Goal: Task Accomplishment & Management: Manage account settings

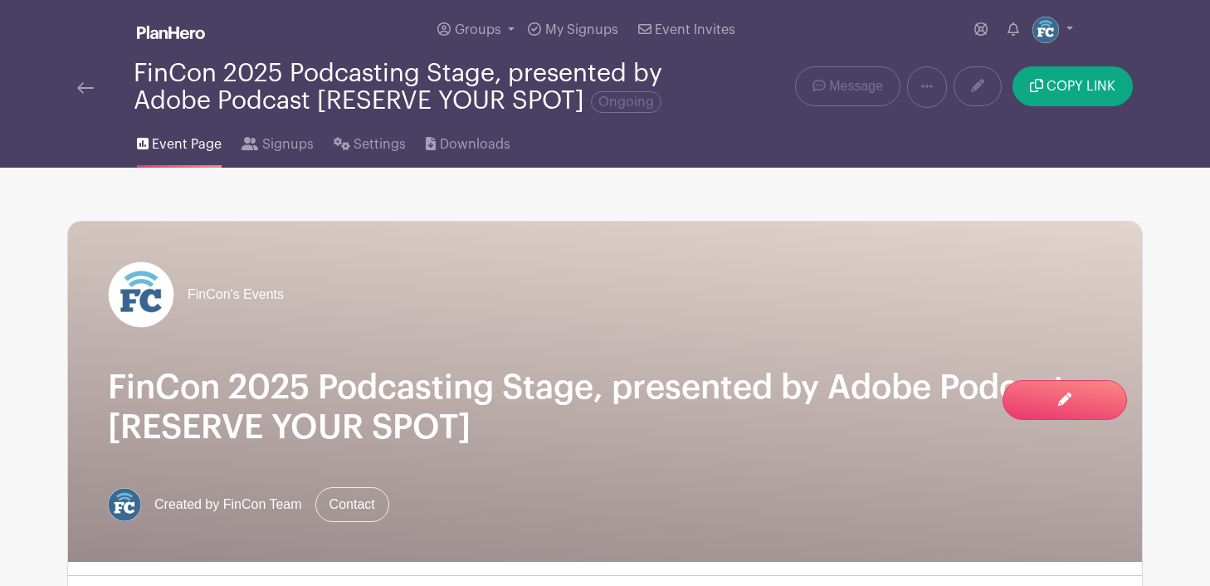
click at [81, 85] on img at bounding box center [85, 88] width 17 height 12
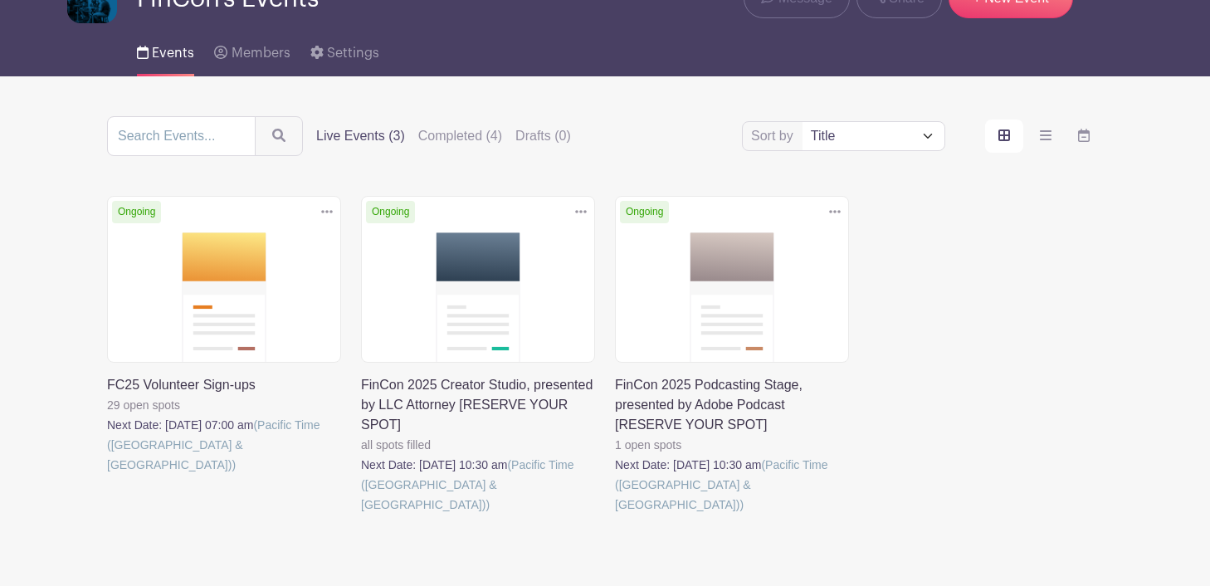
scroll to position [122, 0]
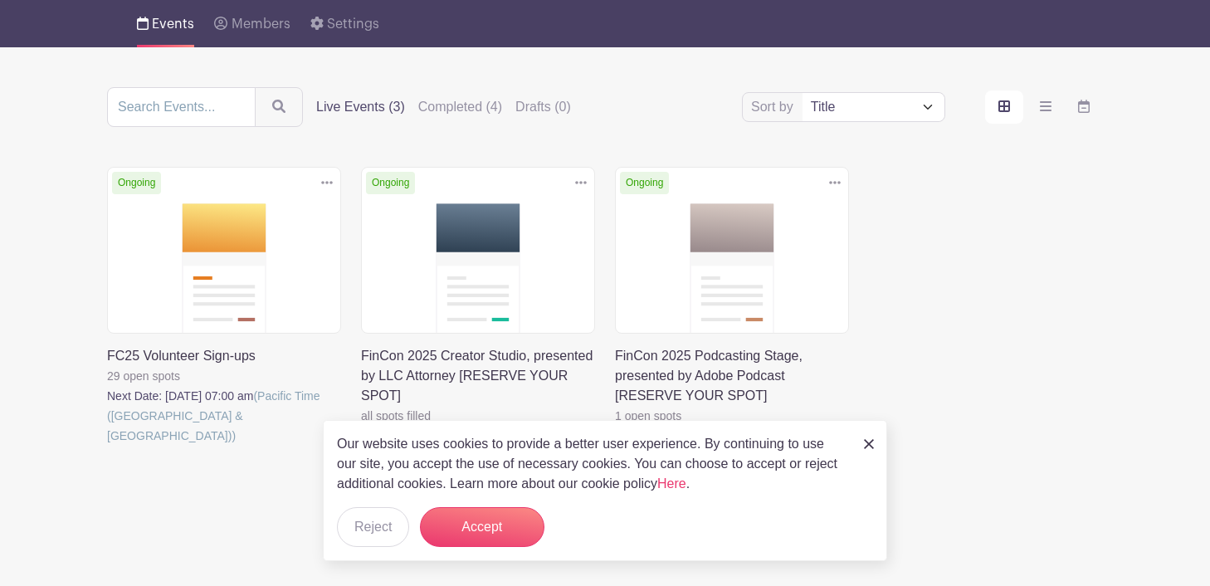
click at [107, 446] on link at bounding box center [107, 446] width 0 height 0
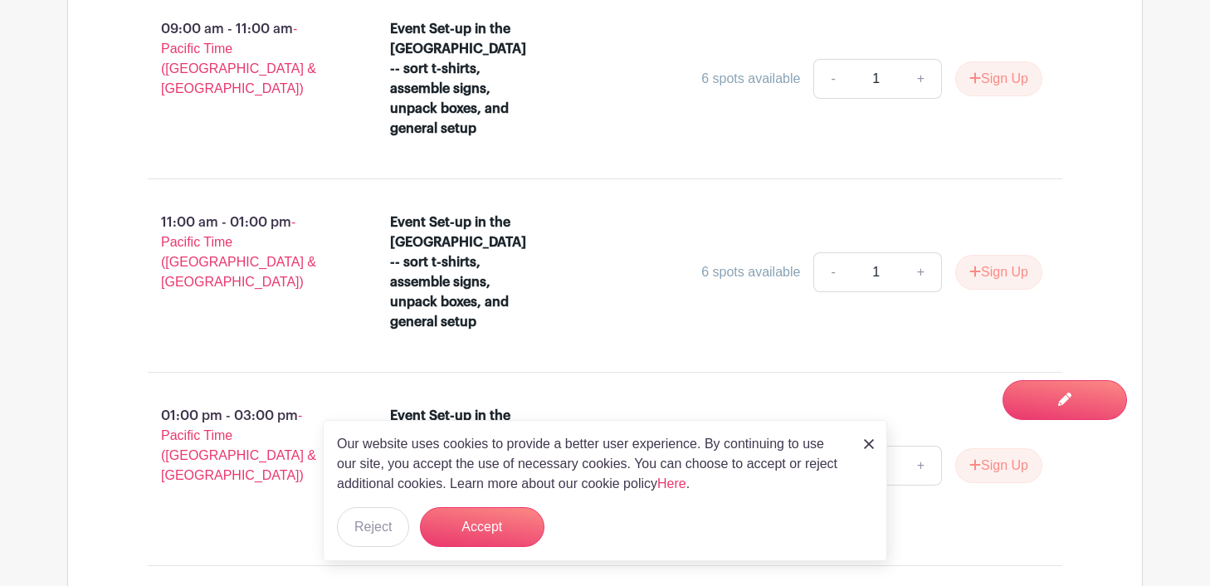
scroll to position [1221, 0]
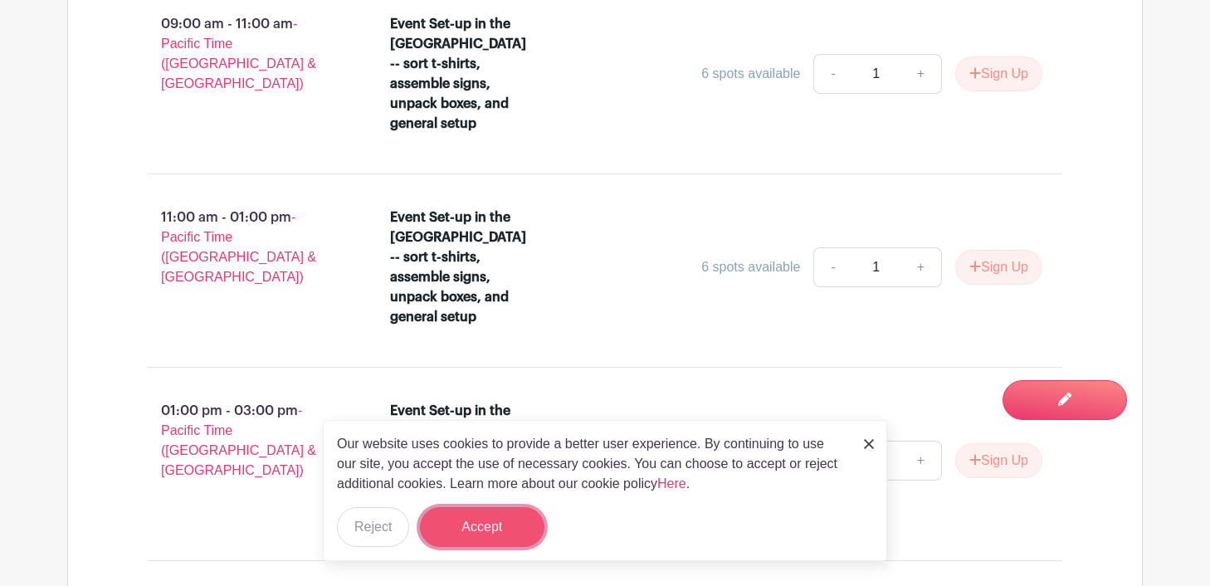
click at [521, 529] on button "Accept" at bounding box center [482, 527] width 125 height 40
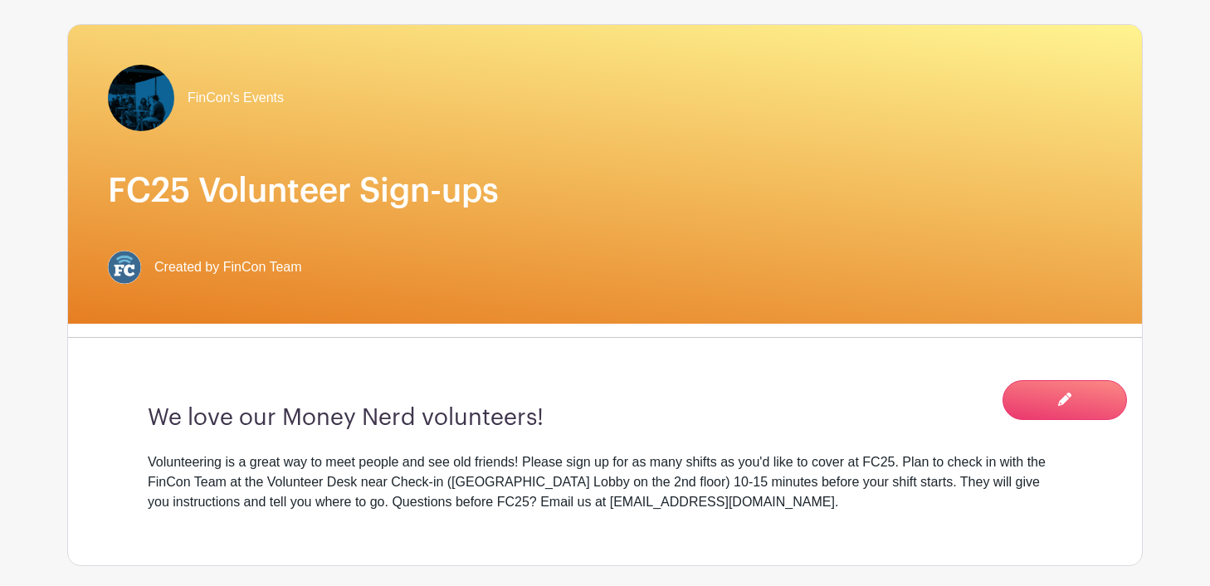
scroll to position [0, 0]
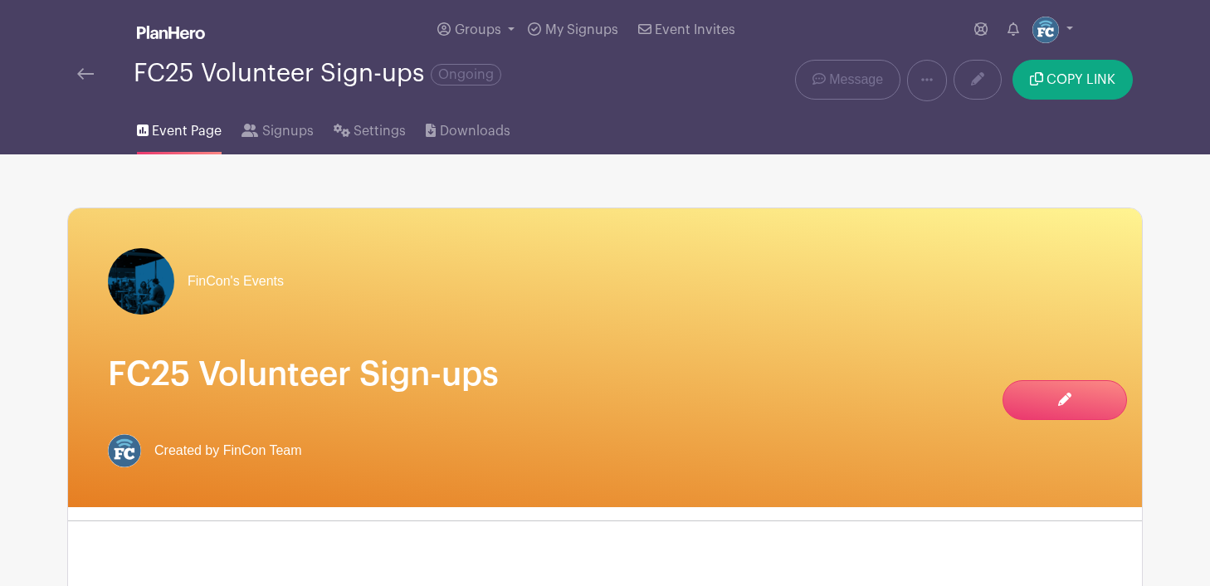
click at [87, 78] on img at bounding box center [85, 74] width 17 height 12
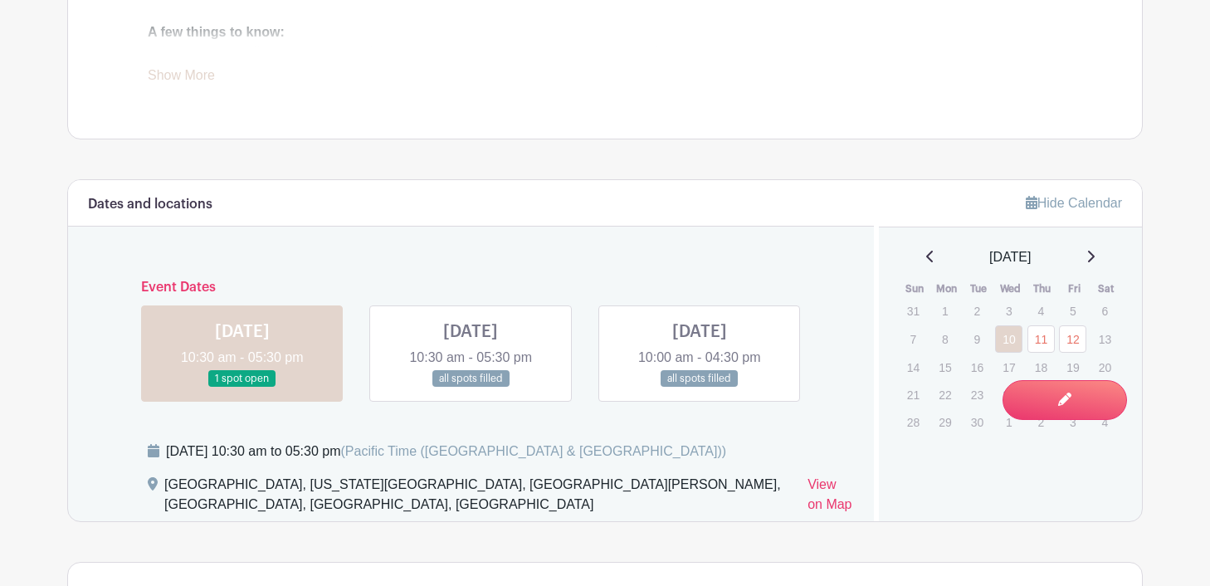
scroll to position [902, 0]
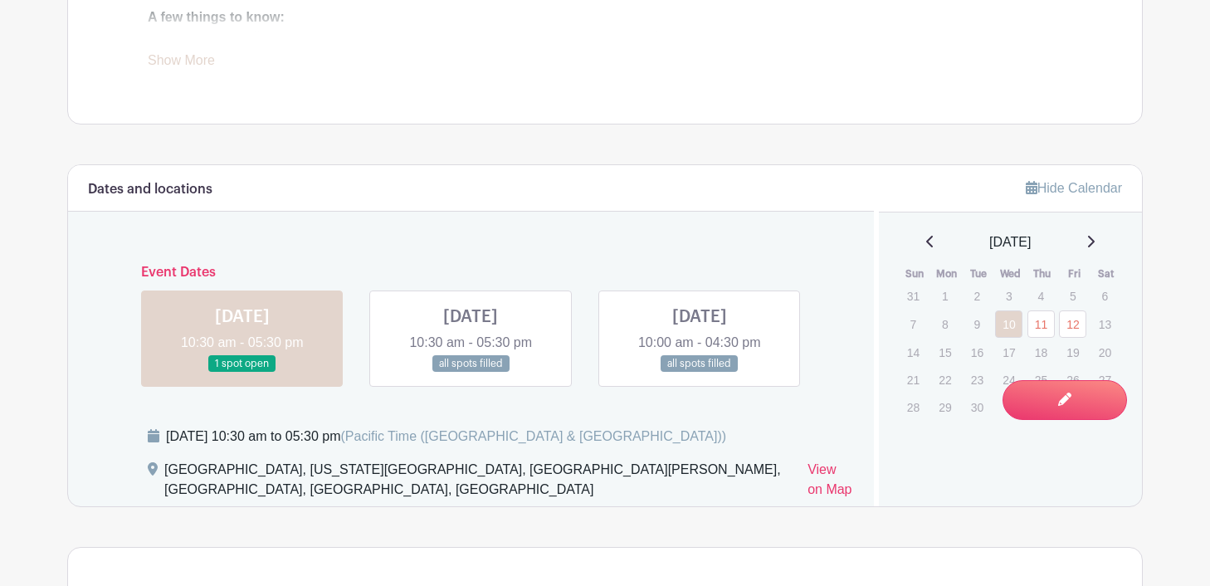
click at [700, 373] on link at bounding box center [700, 373] width 0 height 0
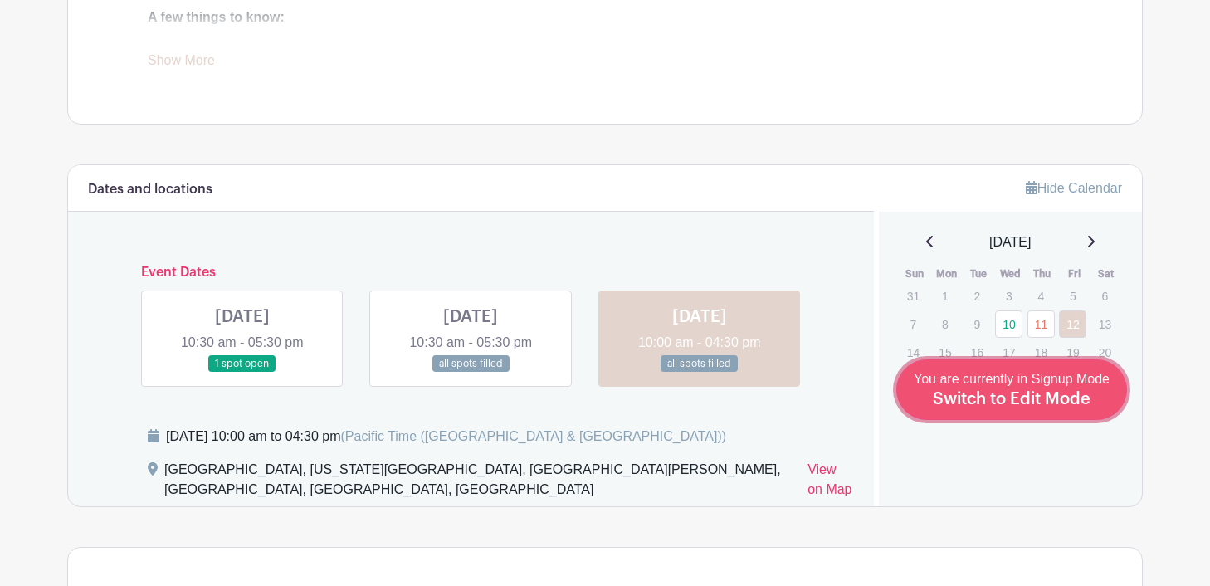
click at [1067, 400] on span "Switch to Edit Mode" at bounding box center [1012, 399] width 158 height 17
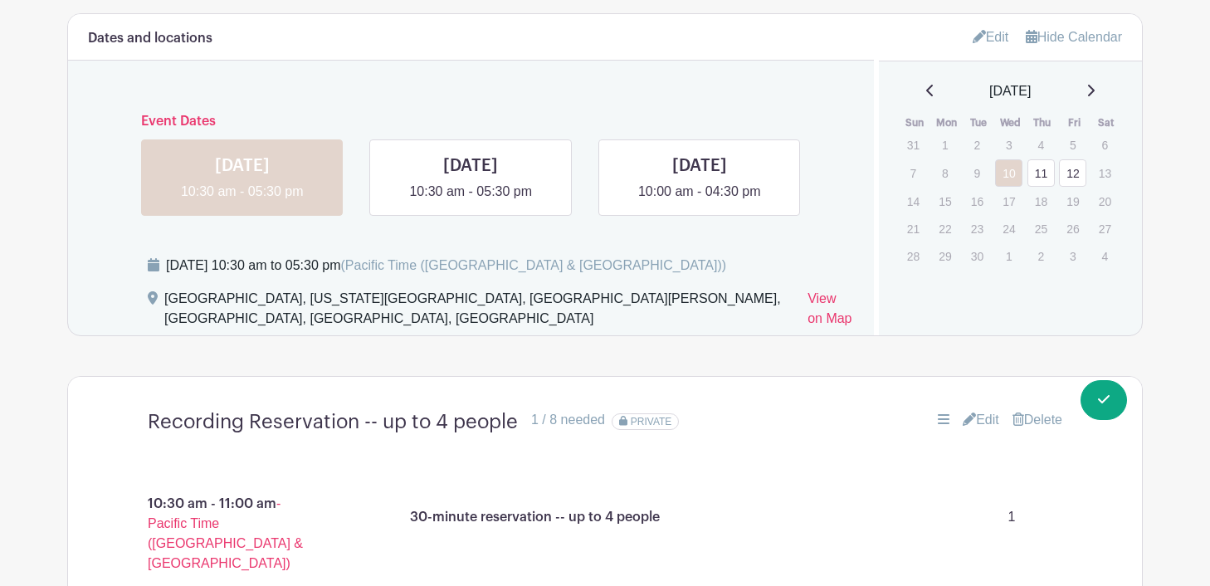
scroll to position [1148, 0]
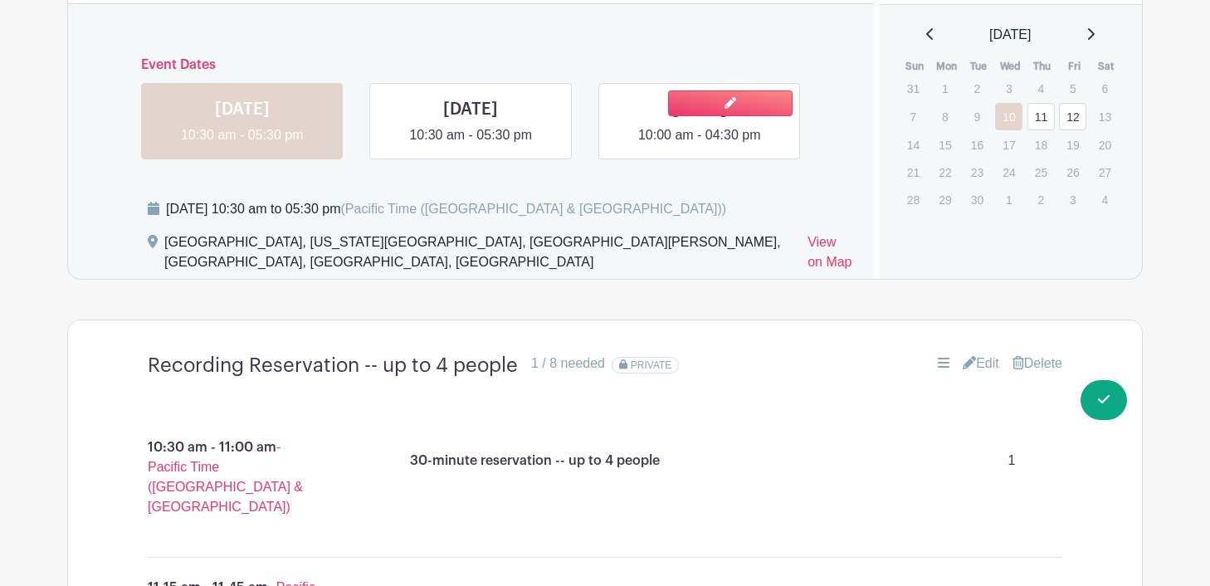
click at [700, 145] on link at bounding box center [700, 145] width 0 height 0
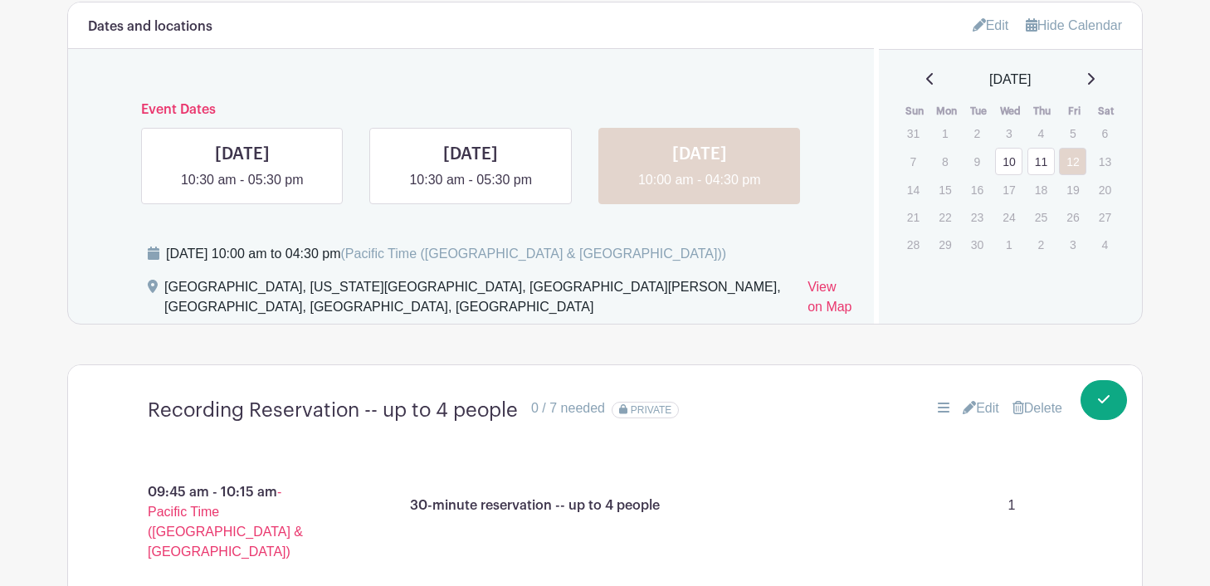
scroll to position [1102, 0]
click at [700, 192] on link at bounding box center [700, 192] width 0 height 0
click at [0, 0] on link at bounding box center [0, 0] width 0 height 0
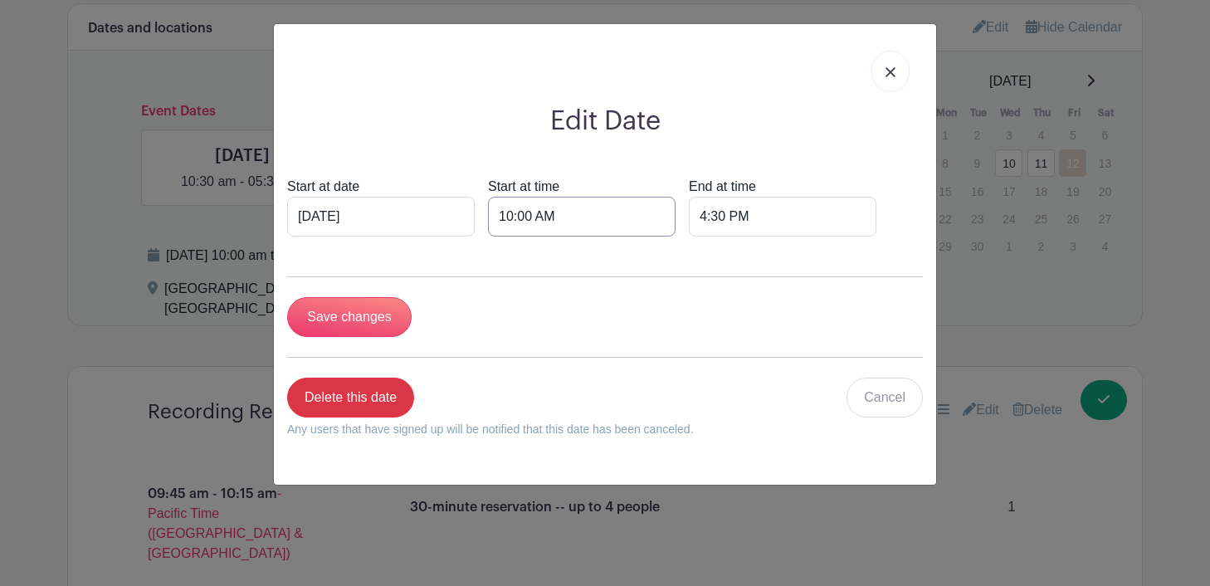
click at [491, 222] on input "10:00 AM" at bounding box center [582, 217] width 188 height 40
click at [501, 291] on div "10" at bounding box center [499, 292] width 54 height 32
click at [560, 326] on div "09" at bounding box center [562, 326] width 56 height 32
type input "9:00 AM"
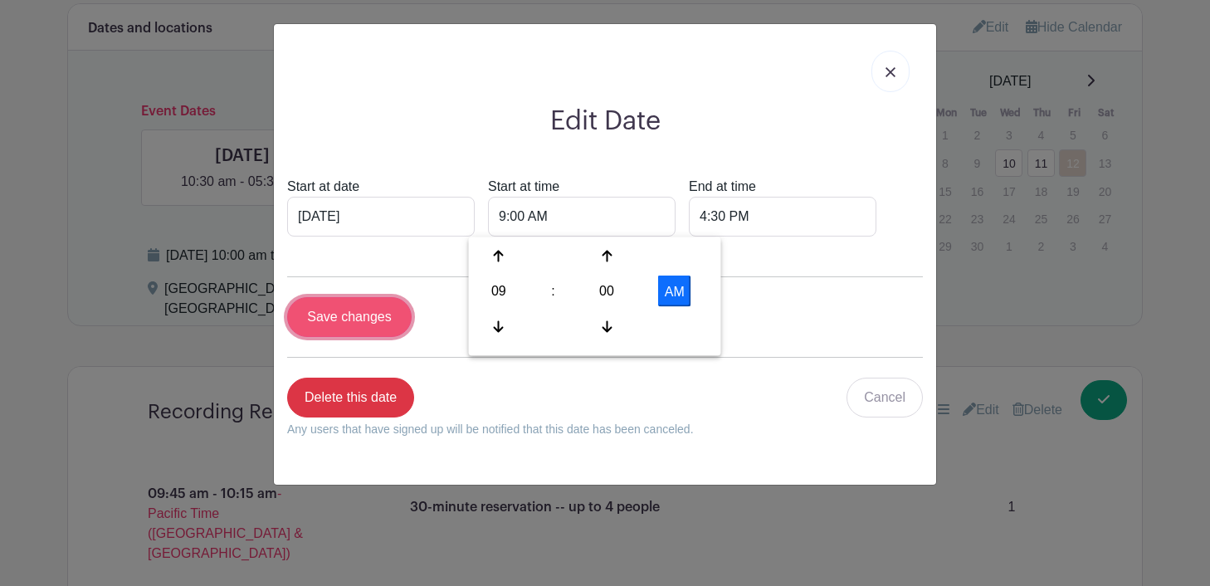
click at [355, 327] on input "Save changes" at bounding box center [349, 317] width 125 height 40
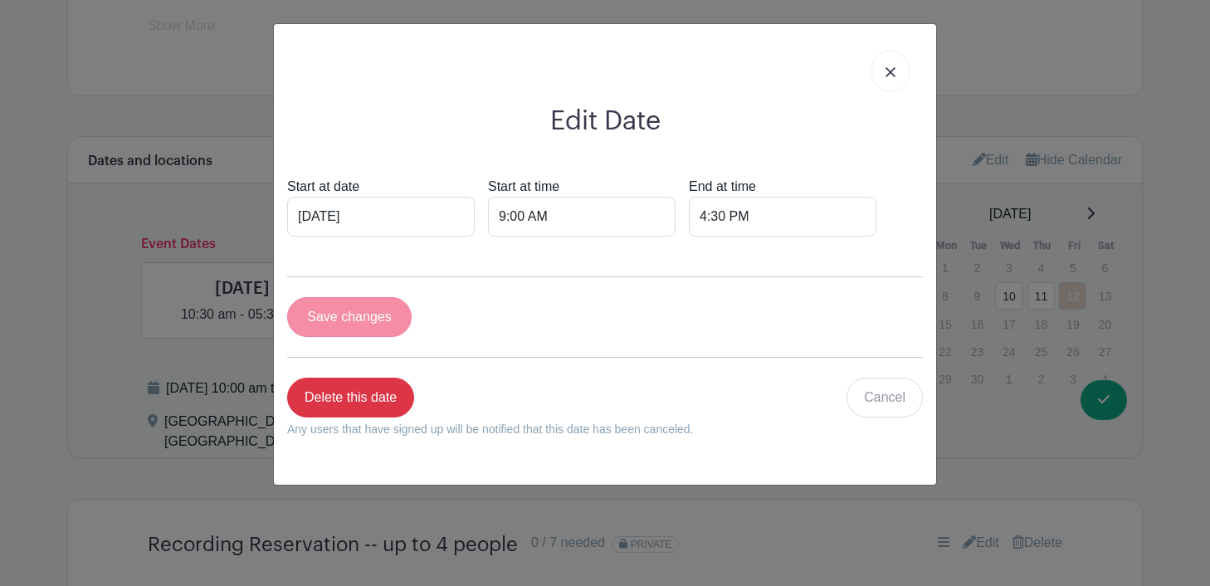
scroll to position [1234, 0]
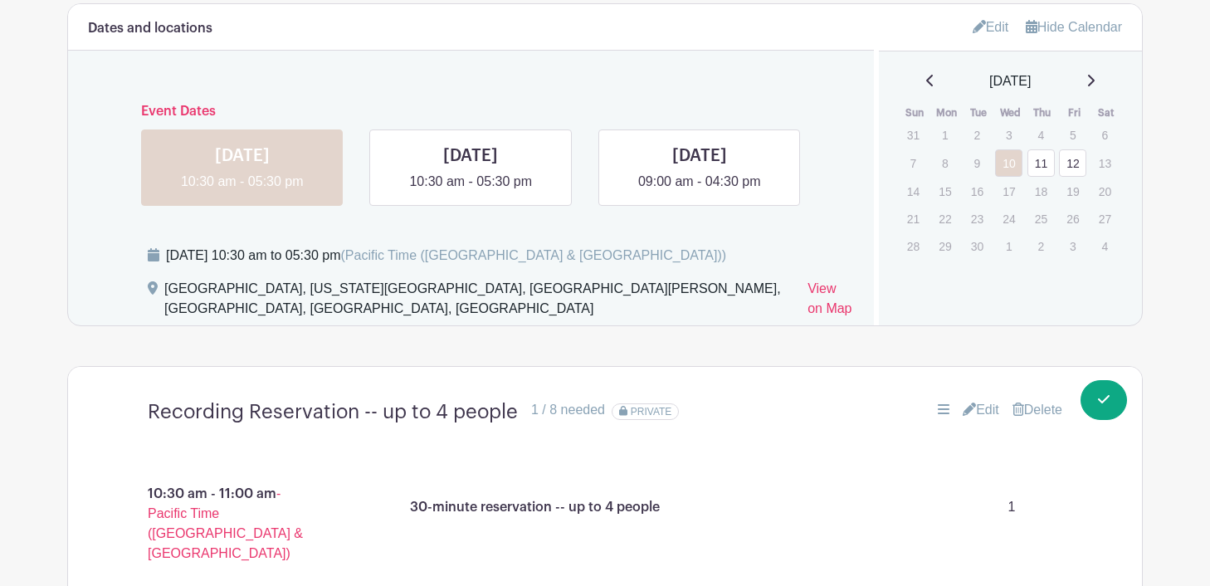
click at [989, 411] on link "Edit" at bounding box center [981, 410] width 37 height 20
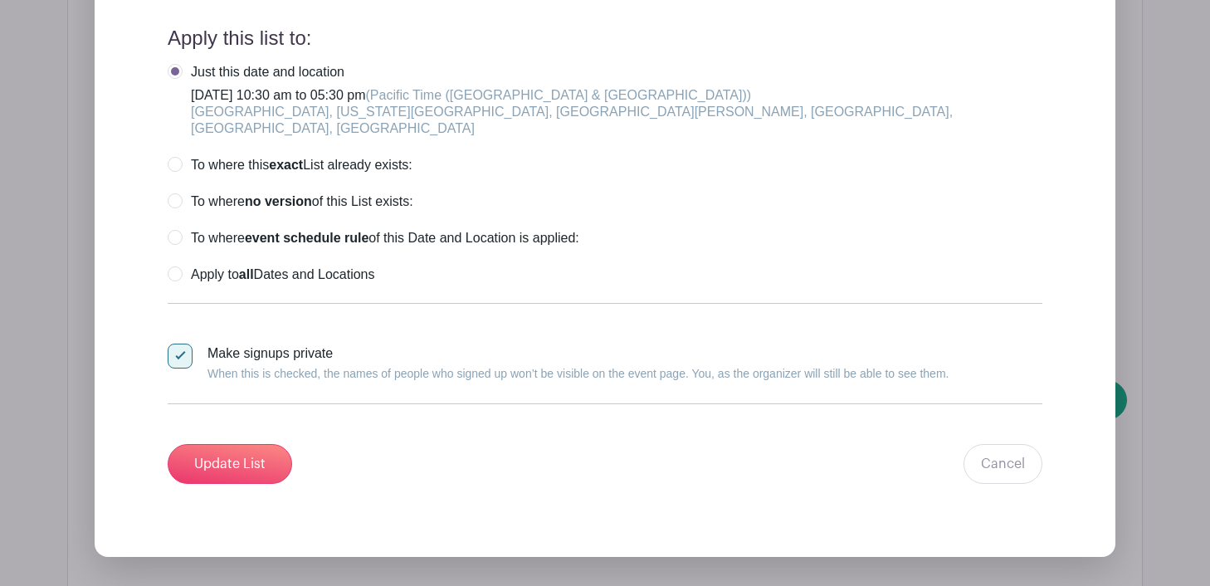
scroll to position [4553, 0]
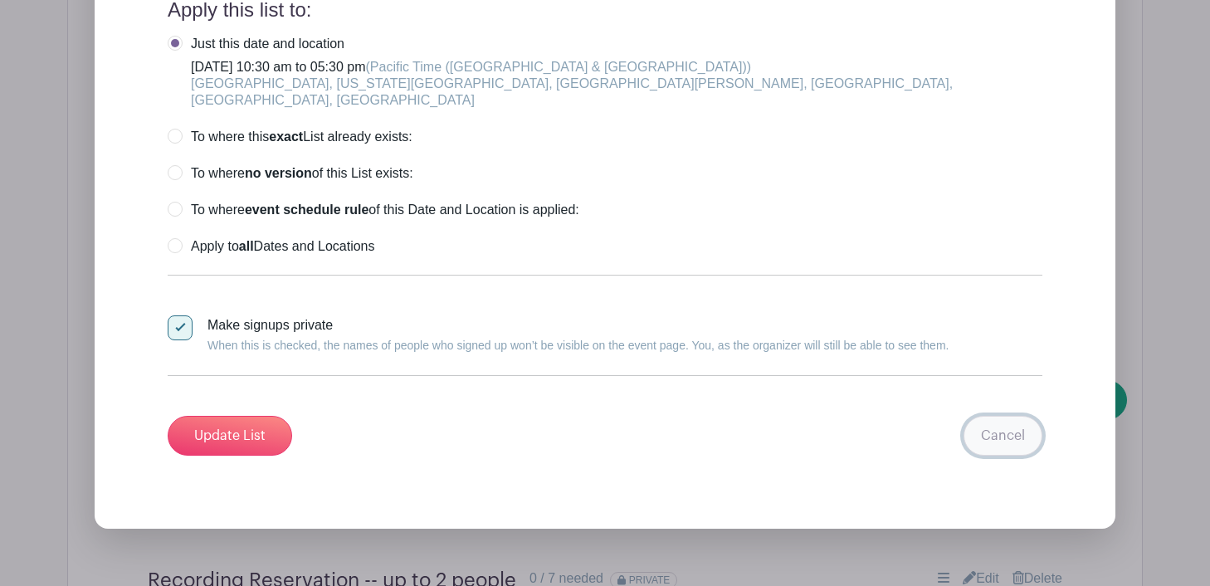
click at [1026, 416] on link "Cancel" at bounding box center [1003, 436] width 79 height 40
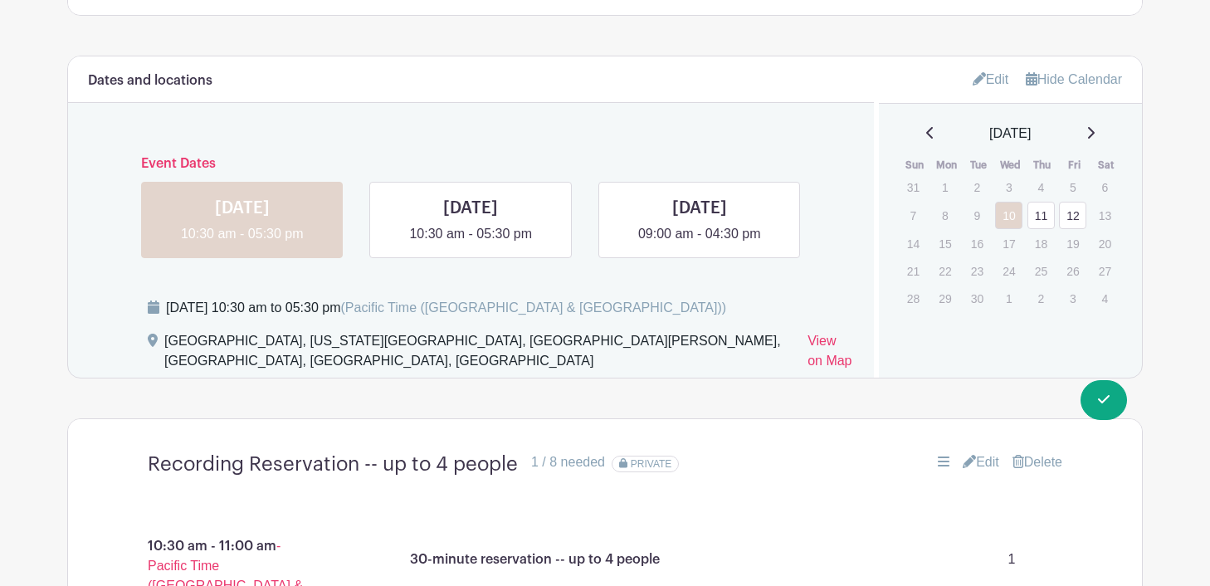
scroll to position [1180, 0]
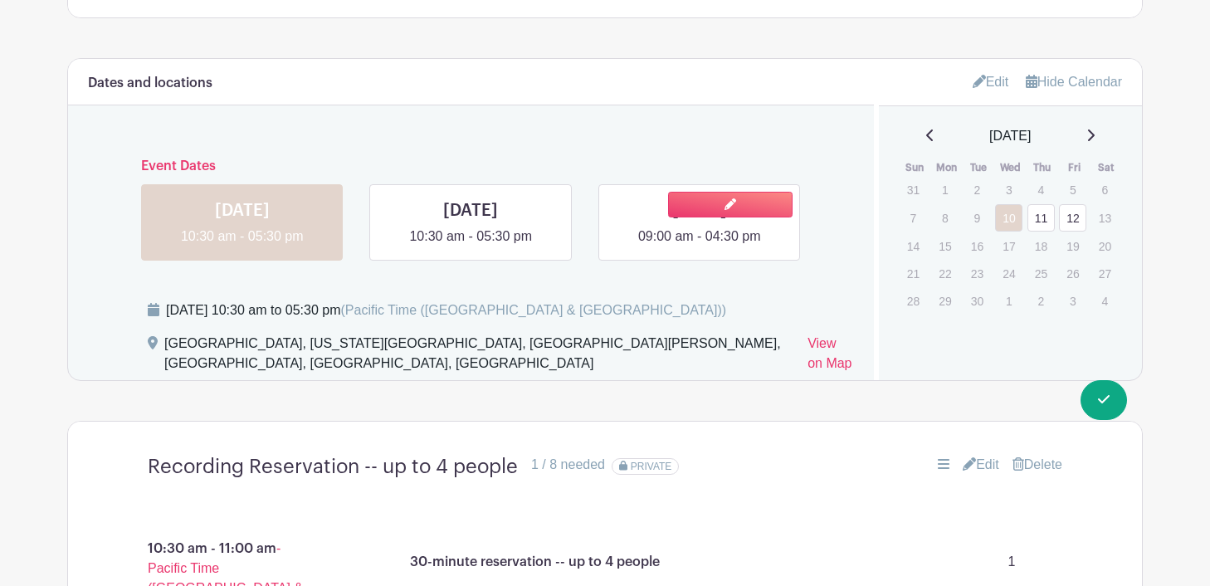
click at [700, 247] on link at bounding box center [700, 247] width 0 height 0
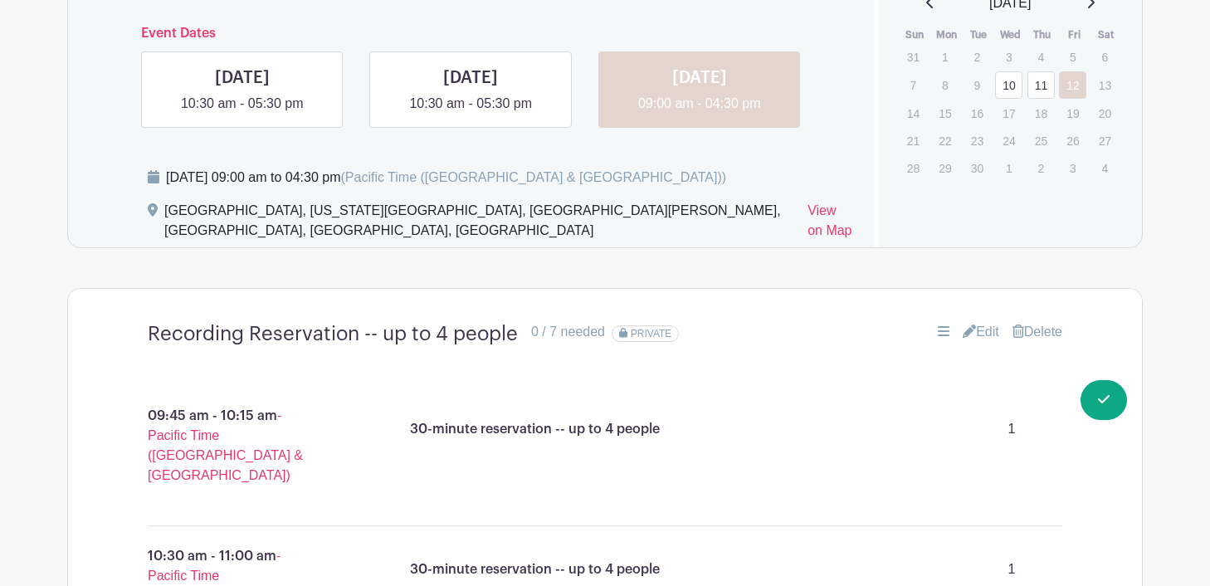
click at [986, 328] on link "Edit" at bounding box center [981, 332] width 37 height 20
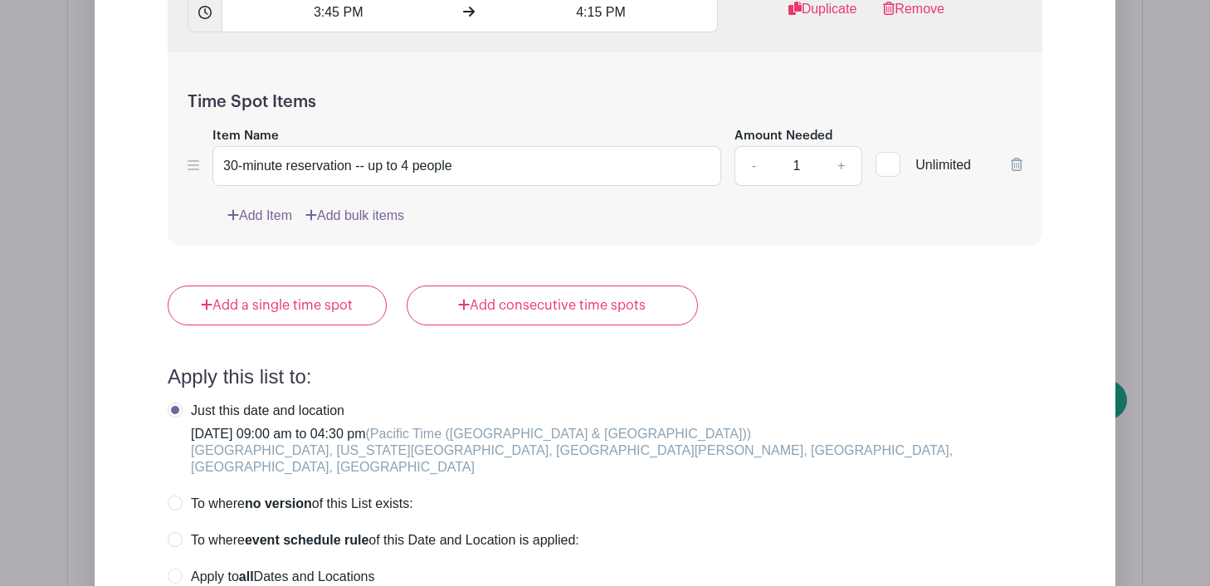
scroll to position [3756, 0]
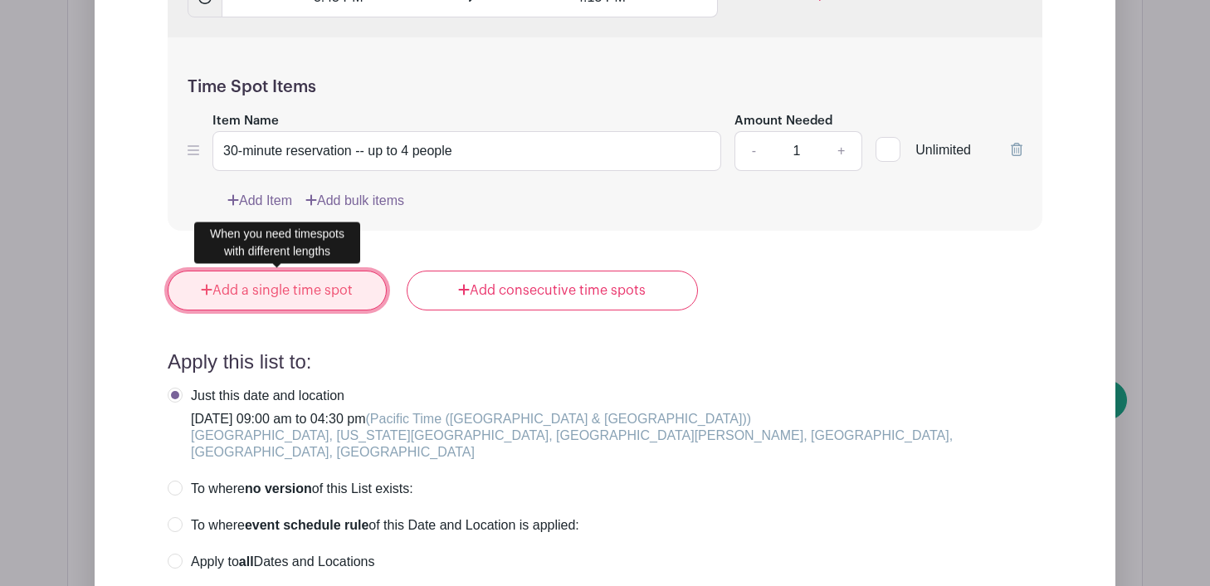
click at [296, 284] on link "Add a single time spot" at bounding box center [277, 291] width 219 height 40
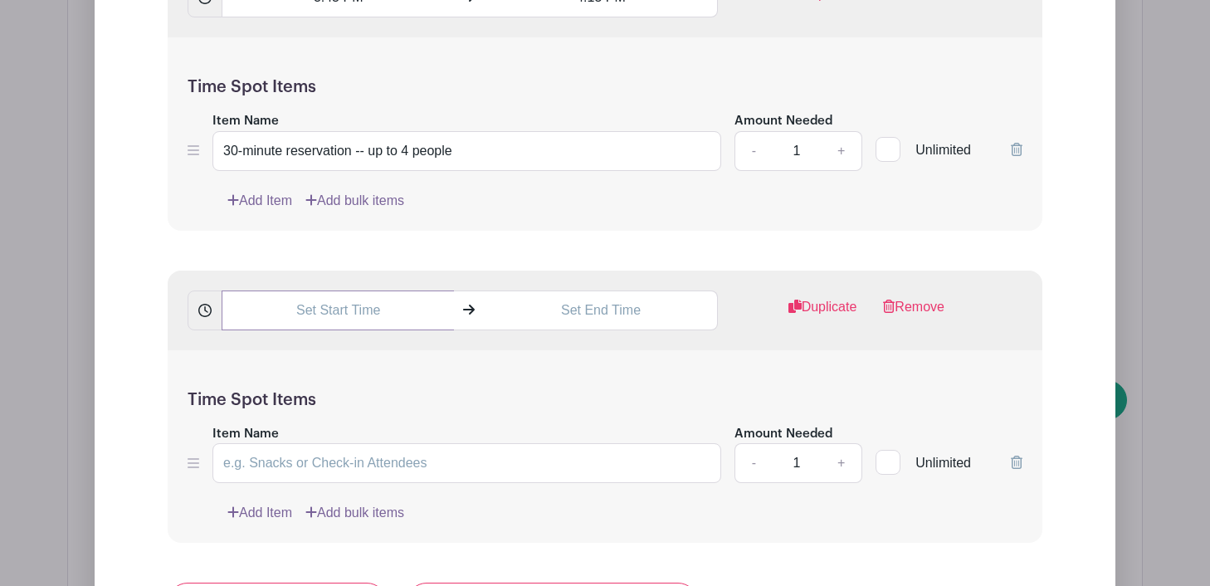
click at [387, 310] on input "text" at bounding box center [338, 311] width 232 height 40
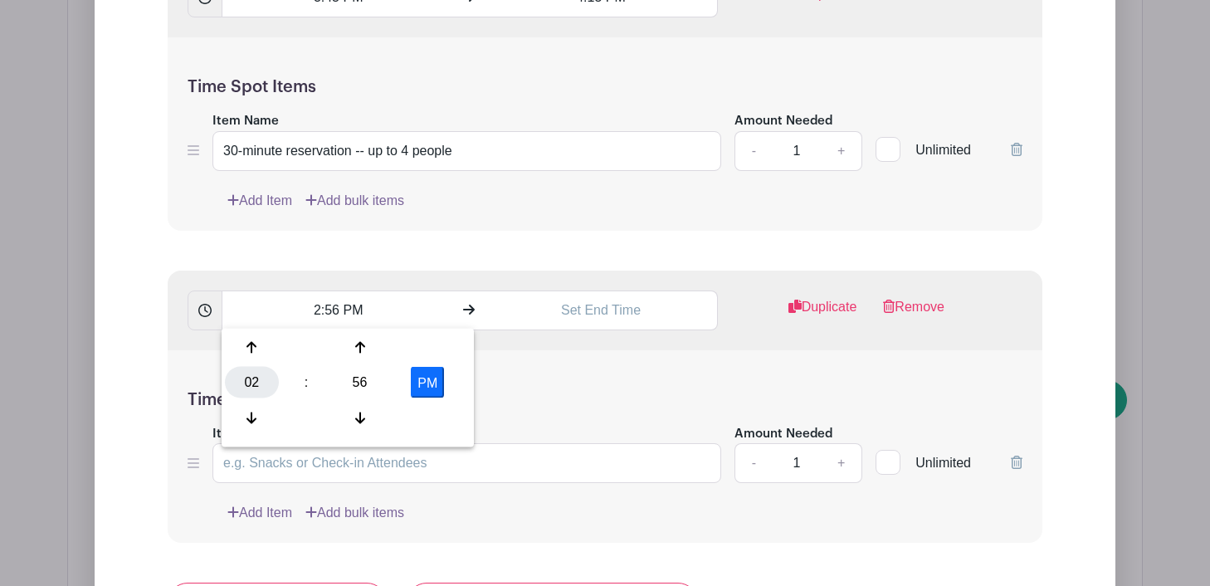
click at [257, 380] on div "02" at bounding box center [252, 383] width 54 height 32
click at [318, 416] on div "09" at bounding box center [314, 418] width 56 height 32
click at [359, 377] on div "56" at bounding box center [360, 383] width 54 height 32
click at [247, 344] on div "00" at bounding box center [253, 348] width 56 height 32
click at [428, 379] on button "PM" at bounding box center [427, 383] width 33 height 32
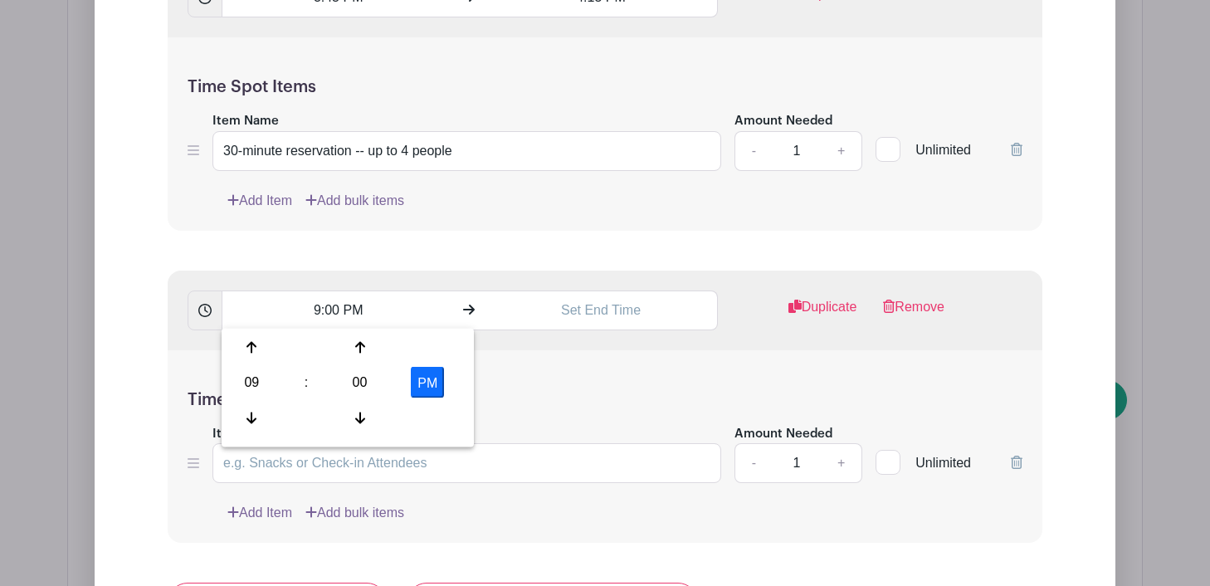
type input "9:00 AM"
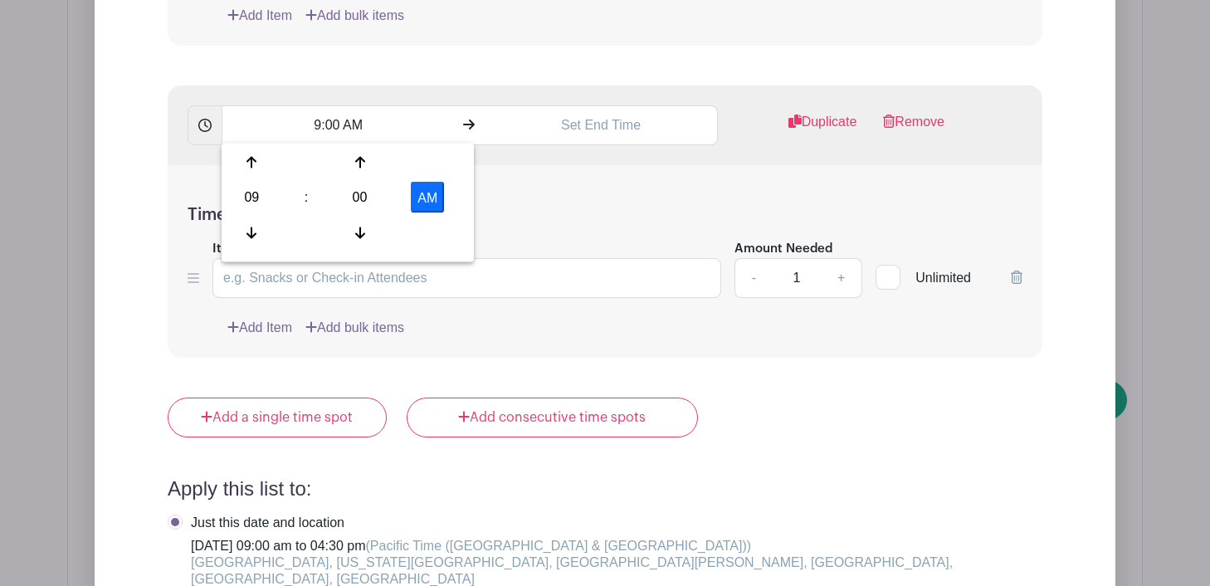
scroll to position [3933, 0]
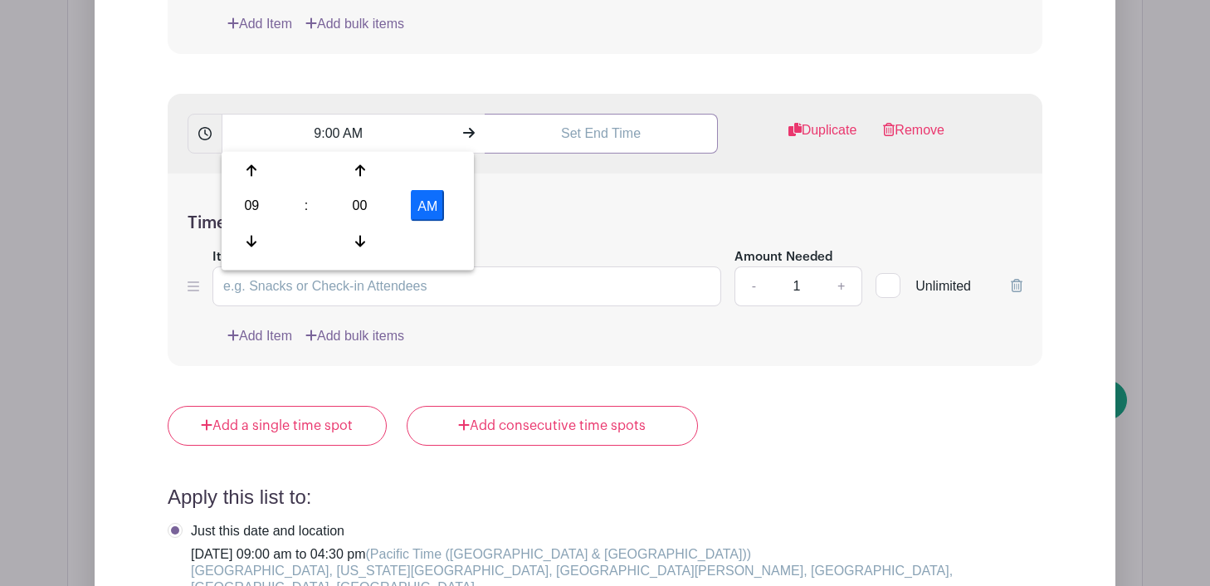
click at [560, 125] on input "text" at bounding box center [601, 134] width 232 height 40
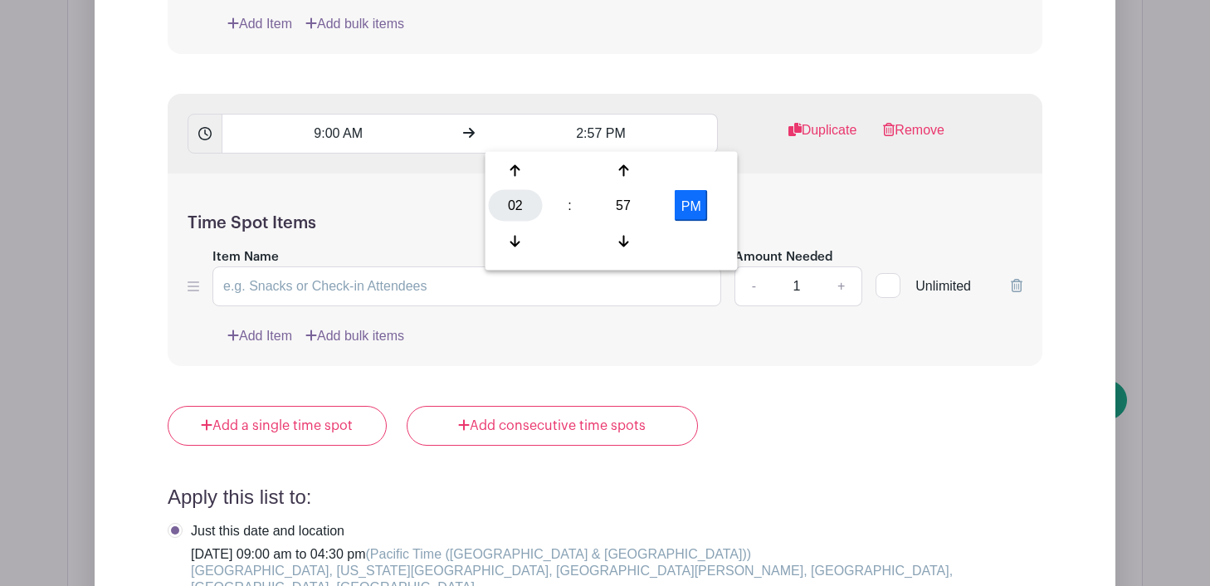
click at [517, 212] on div "02" at bounding box center [516, 206] width 54 height 32
click at [569, 237] on div "09" at bounding box center [578, 241] width 56 height 32
click at [623, 203] on div "57" at bounding box center [624, 206] width 54 height 32
click at [635, 206] on div "30" at bounding box center [640, 206] width 56 height 32
click at [681, 192] on button "PM" at bounding box center [691, 206] width 33 height 32
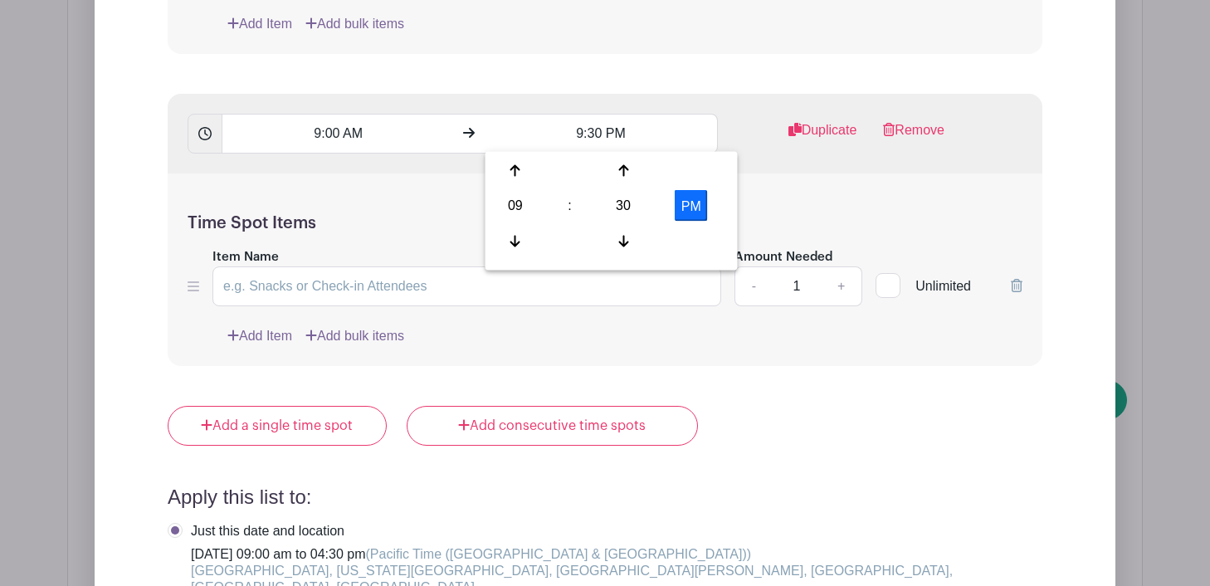
type input "9:30 AM"
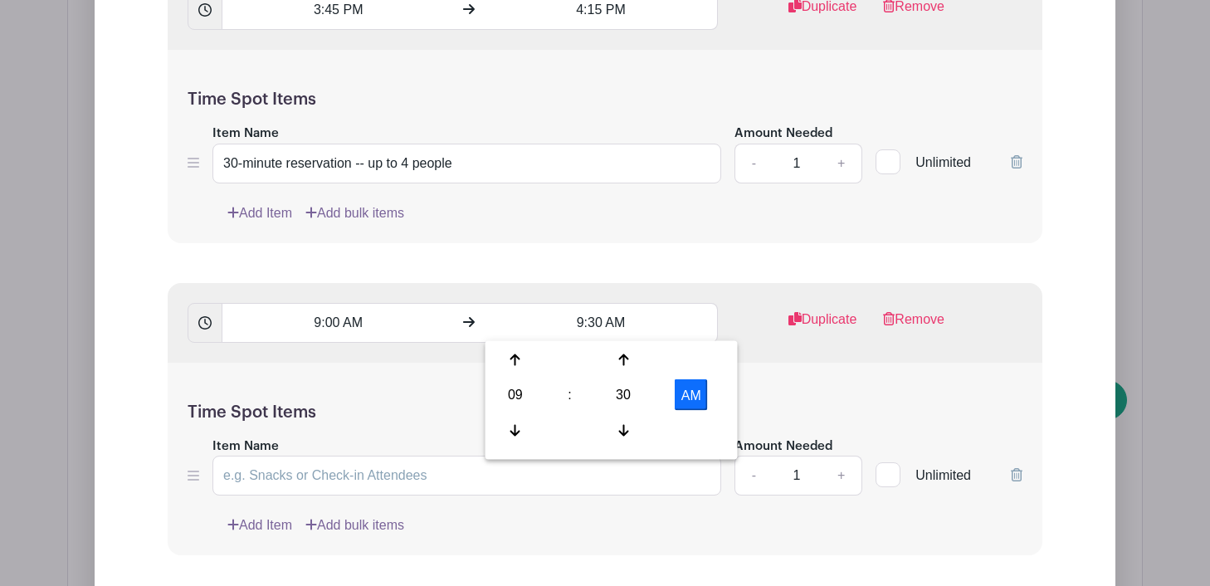
scroll to position [3721, 0]
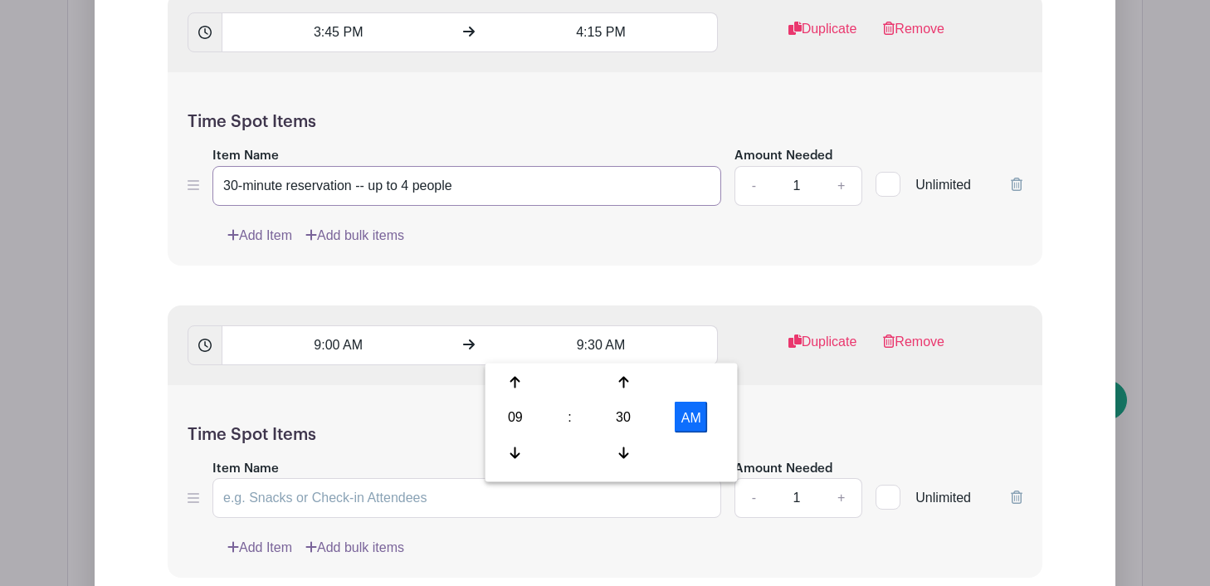
click at [459, 185] on input "30-minute reservation -- up to 4 people" at bounding box center [466, 186] width 509 height 40
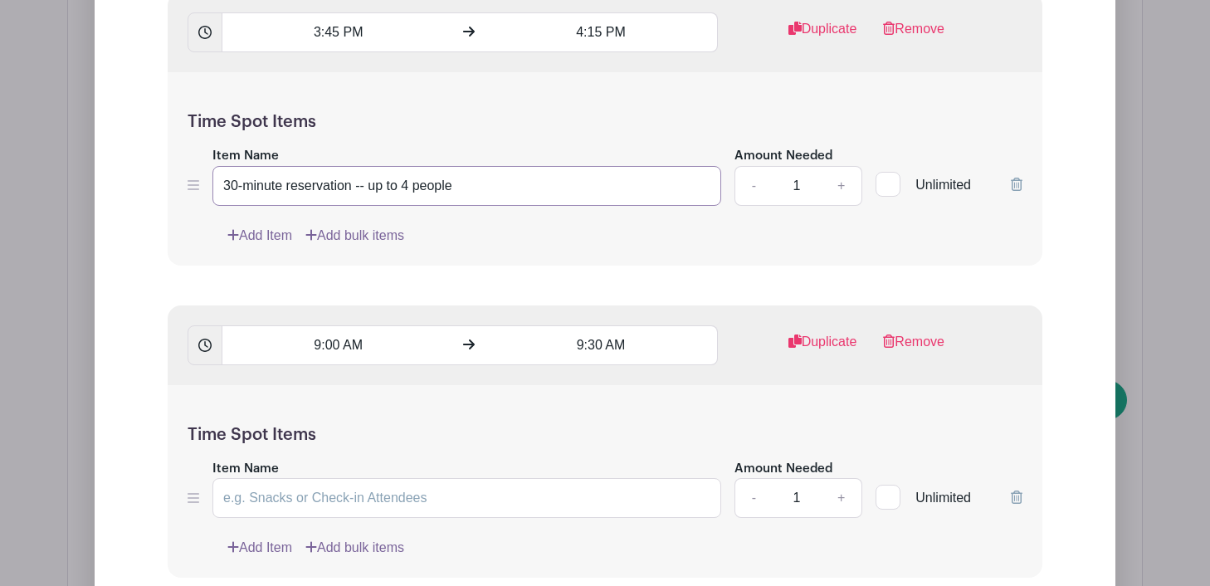
click at [459, 185] on input "30-minute reservation -- up to 4 people" at bounding box center [466, 186] width 509 height 40
click at [465, 196] on input "30-minute reservation -- up to 4 people" at bounding box center [466, 186] width 509 height 40
click at [359, 499] on input "Item Name" at bounding box center [466, 498] width 509 height 40
paste input "30-minute reservation -- up to 4 people"
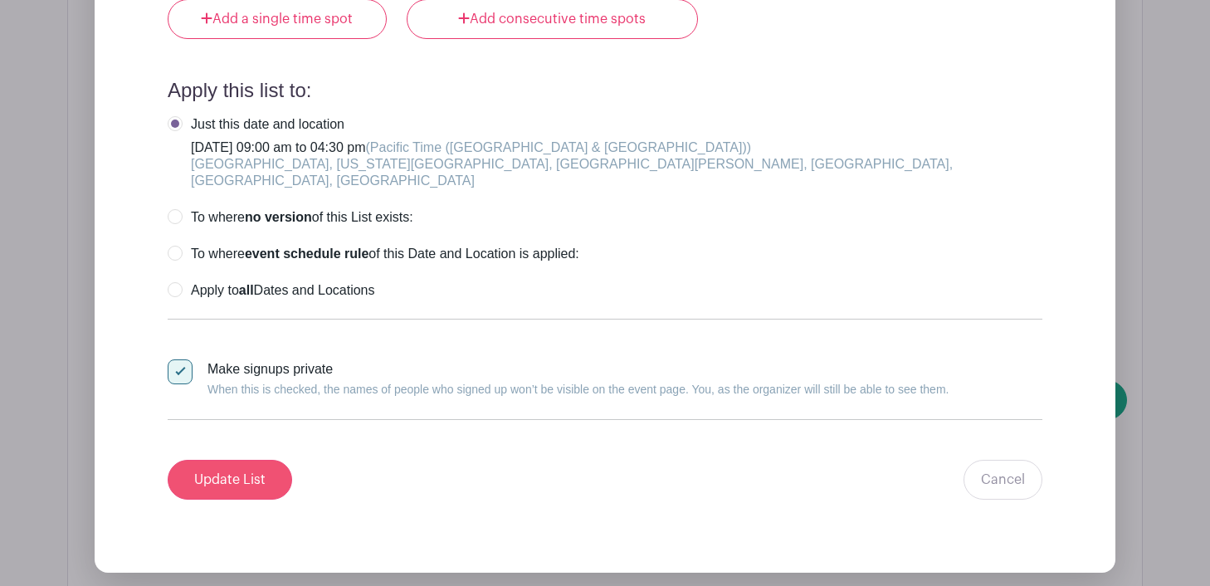
type input "30-minute reservation -- up to 4 people"
click at [237, 467] on input "Update List" at bounding box center [230, 480] width 125 height 40
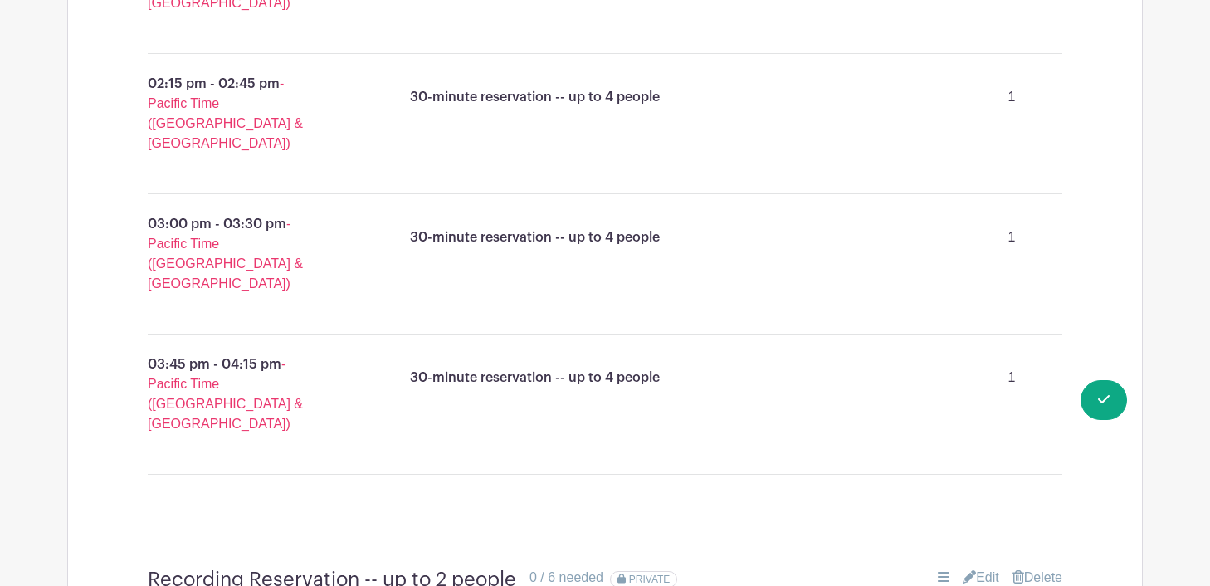
scroll to position [2220, 0]
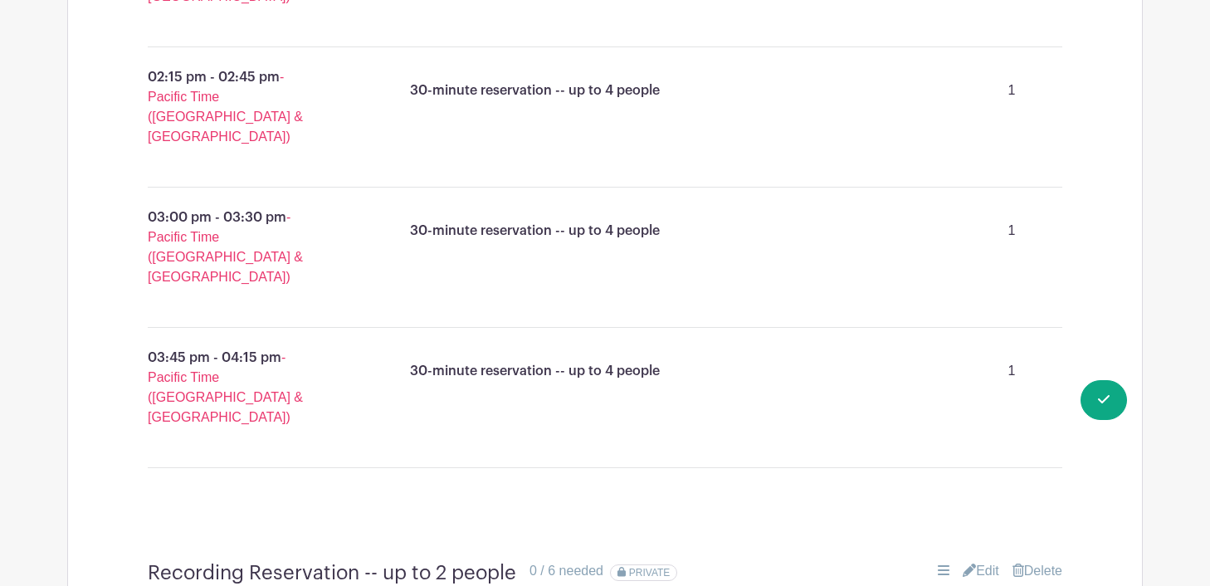
click at [982, 561] on link "Edit" at bounding box center [981, 571] width 37 height 20
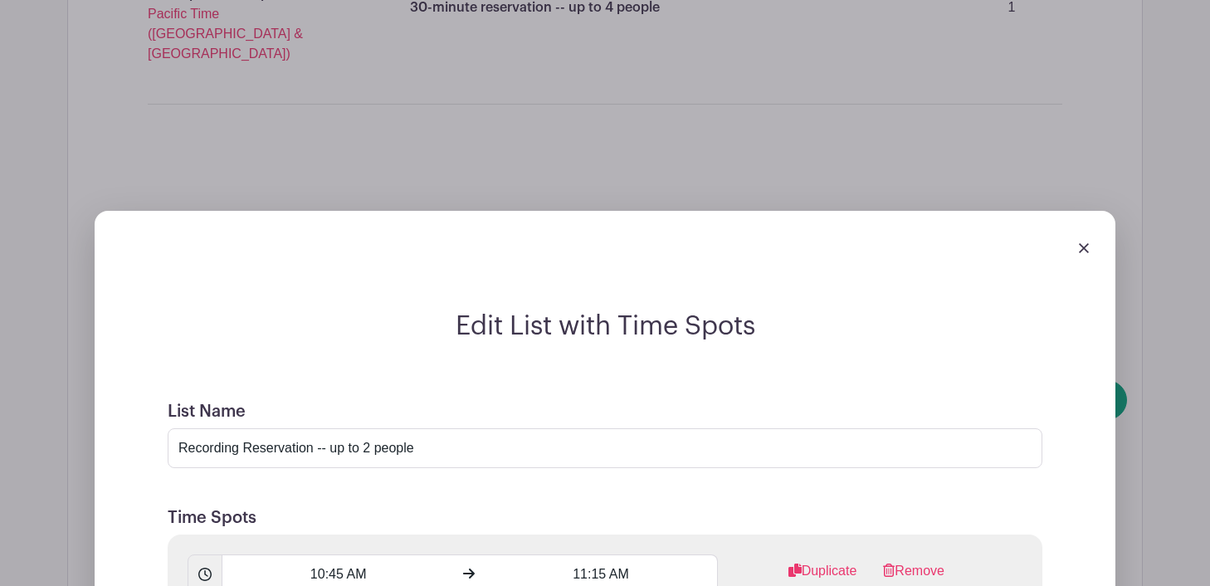
scroll to position [2582, 0]
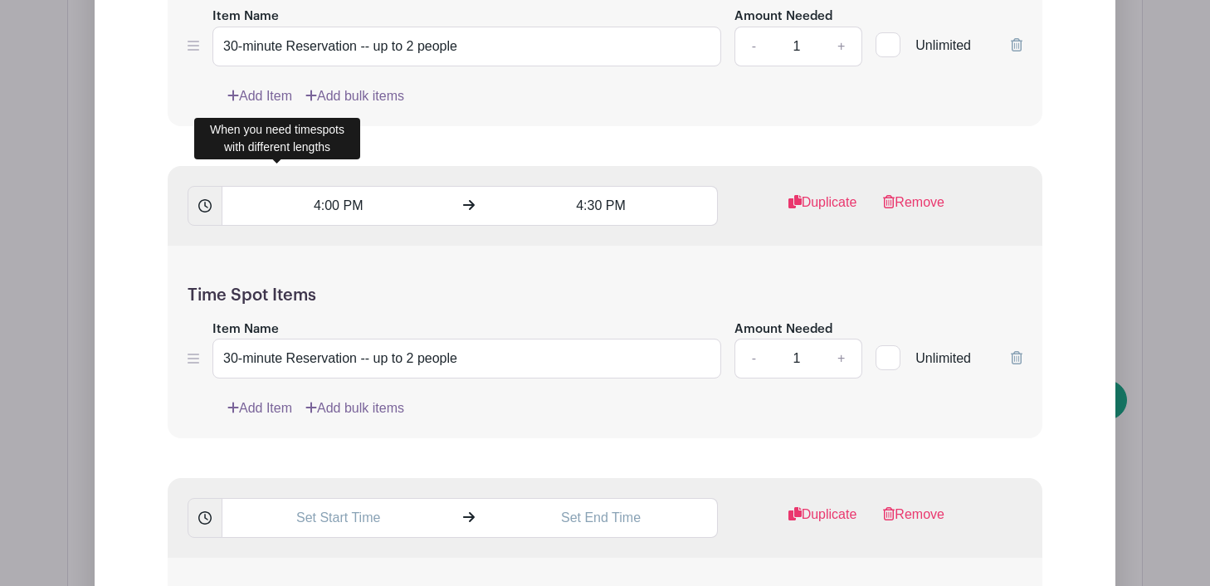
scroll to position [4382, 0]
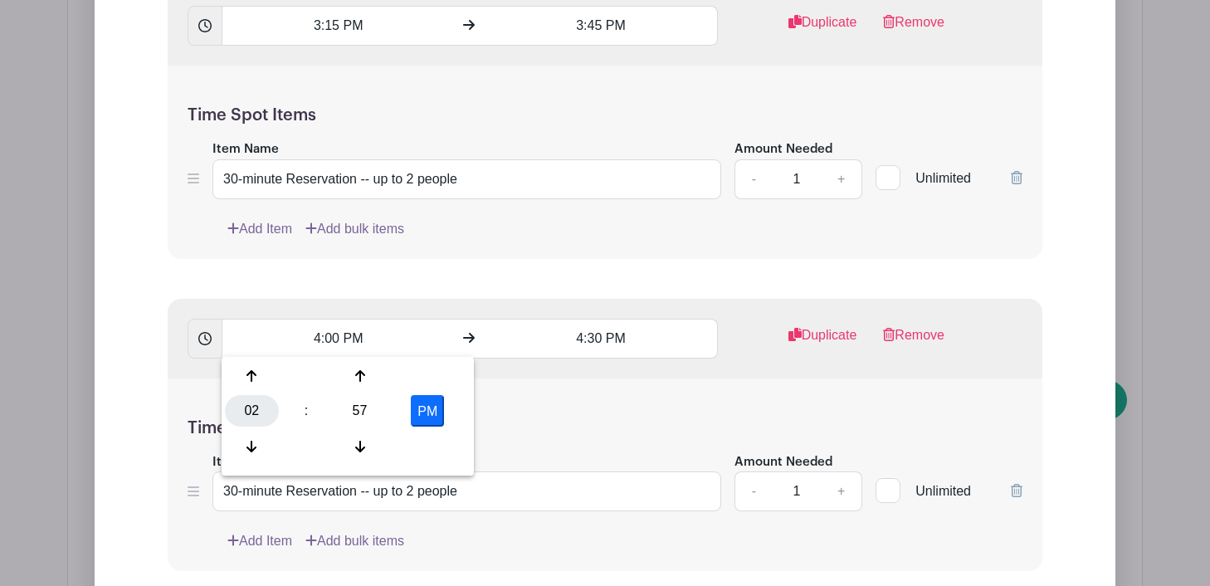
click at [247, 418] on div "02" at bounding box center [252, 411] width 54 height 32
click at [361, 443] on div "10" at bounding box center [376, 447] width 56 height 32
click at [362, 415] on div "57" at bounding box center [360, 411] width 54 height 32
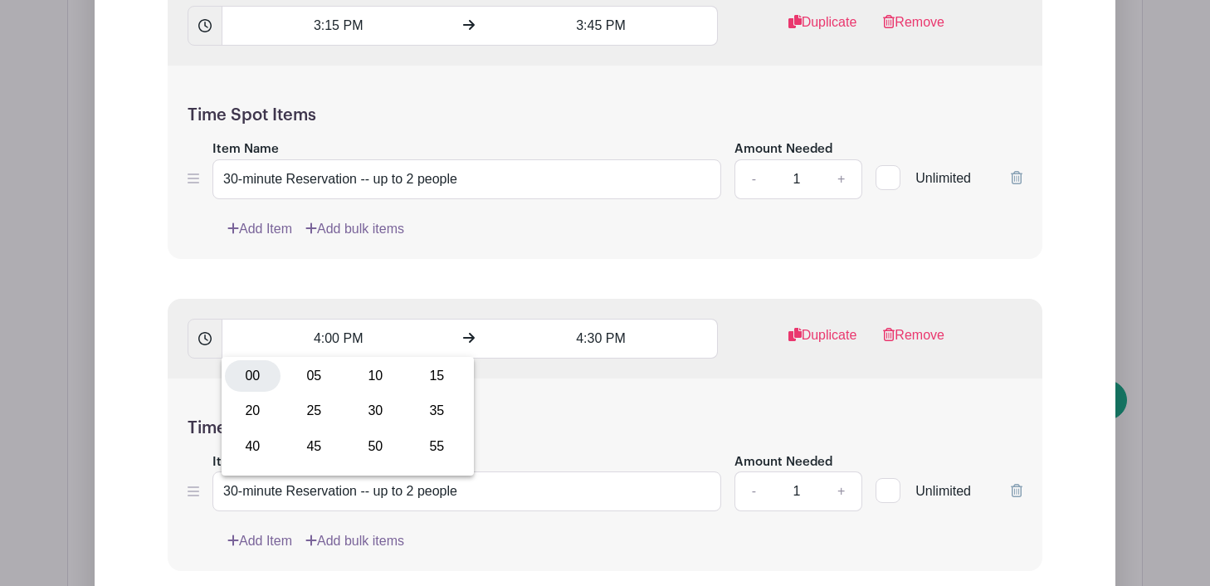
click at [245, 371] on div "00" at bounding box center [253, 376] width 56 height 32
click at [432, 413] on button "PM" at bounding box center [427, 411] width 33 height 32
type input "10:00 AM"
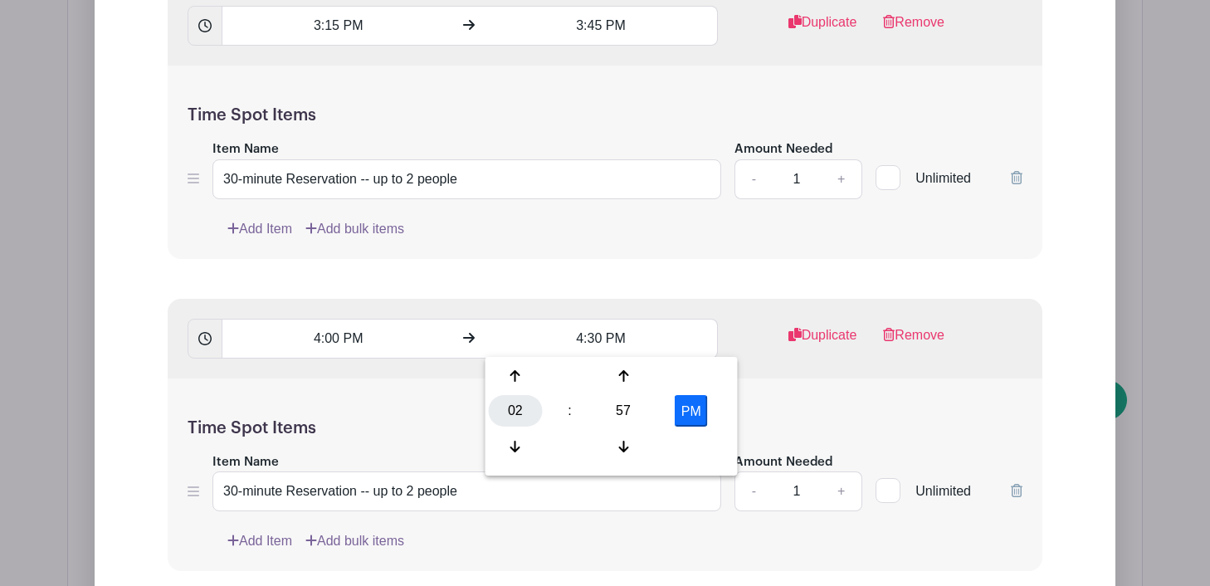
click at [525, 404] on div "02" at bounding box center [516, 411] width 54 height 32
click at [640, 439] on div "10" at bounding box center [640, 447] width 56 height 32
click at [629, 418] on div "57" at bounding box center [624, 411] width 54 height 32
click at [643, 406] on div "30" at bounding box center [640, 411] width 56 height 32
click at [686, 403] on button "PM" at bounding box center [691, 411] width 33 height 32
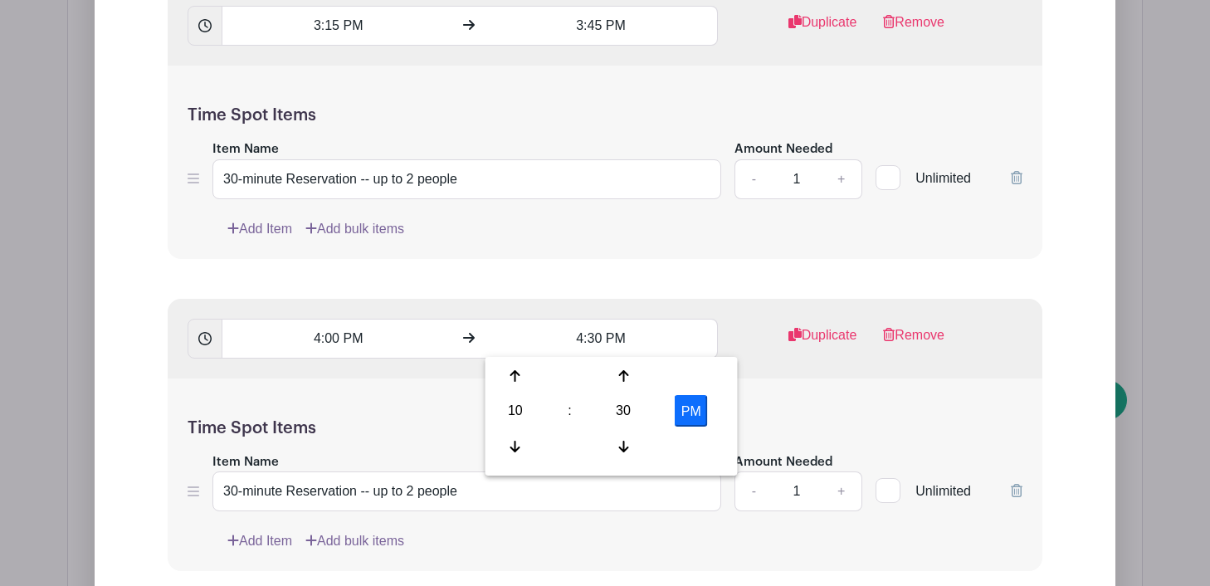
type input "10:30 AM"
click at [373, 471] on input "30-minute Reservation -- up to 2 people" at bounding box center [466, 491] width 509 height 40
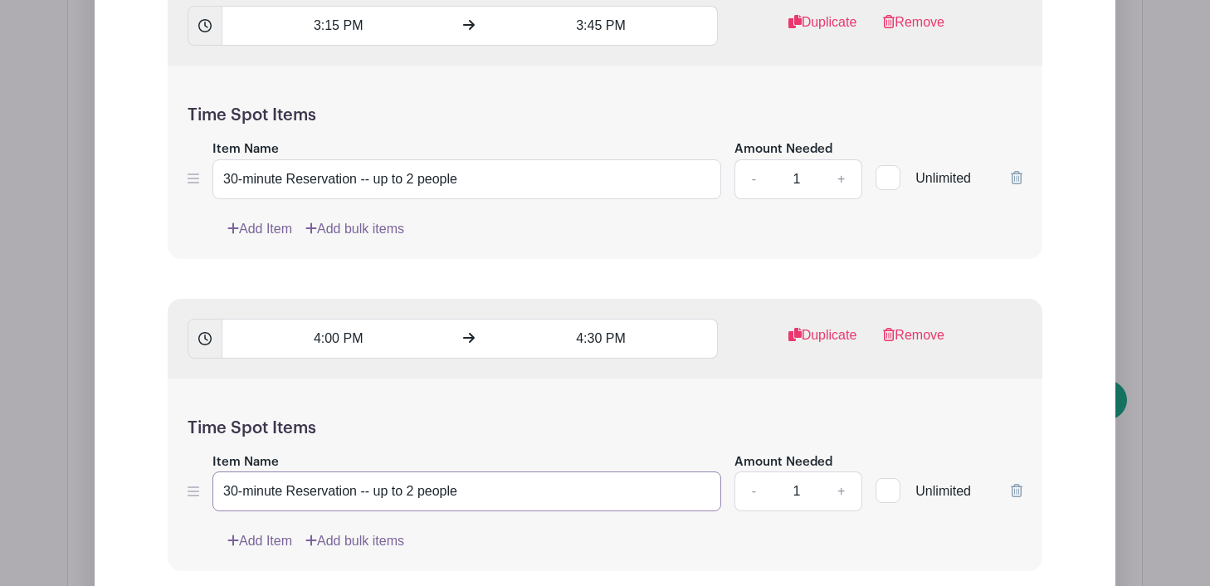
click at [373, 471] on input "30-minute Reservation -- up to 2 people" at bounding box center [466, 491] width 509 height 40
paste input "30-minute Reservation -- up to 2 people"
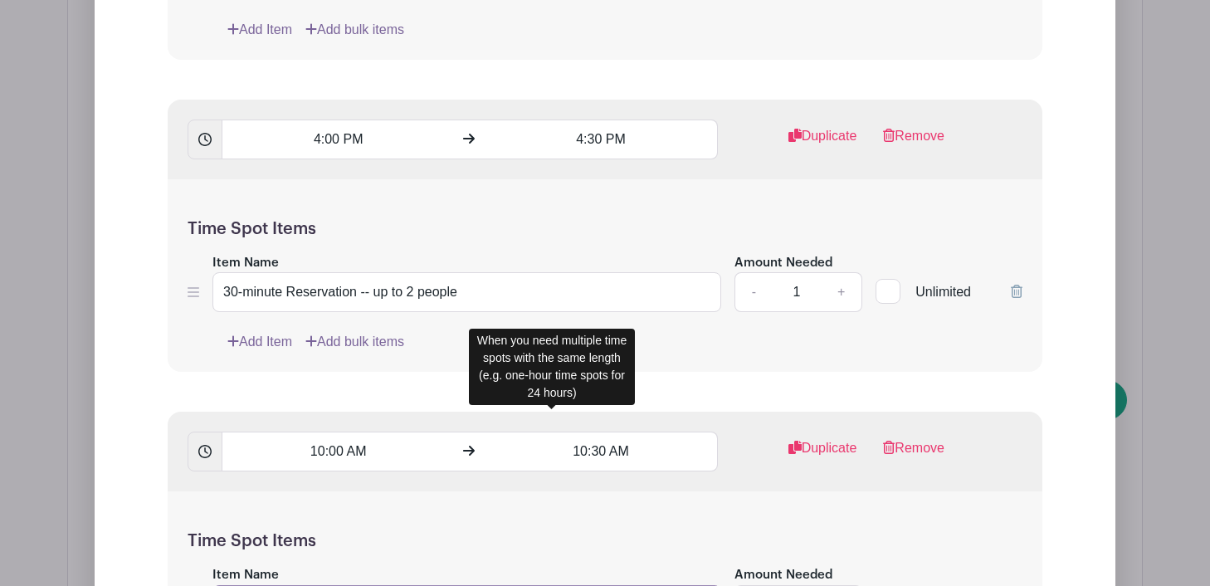
scroll to position [4560, 0]
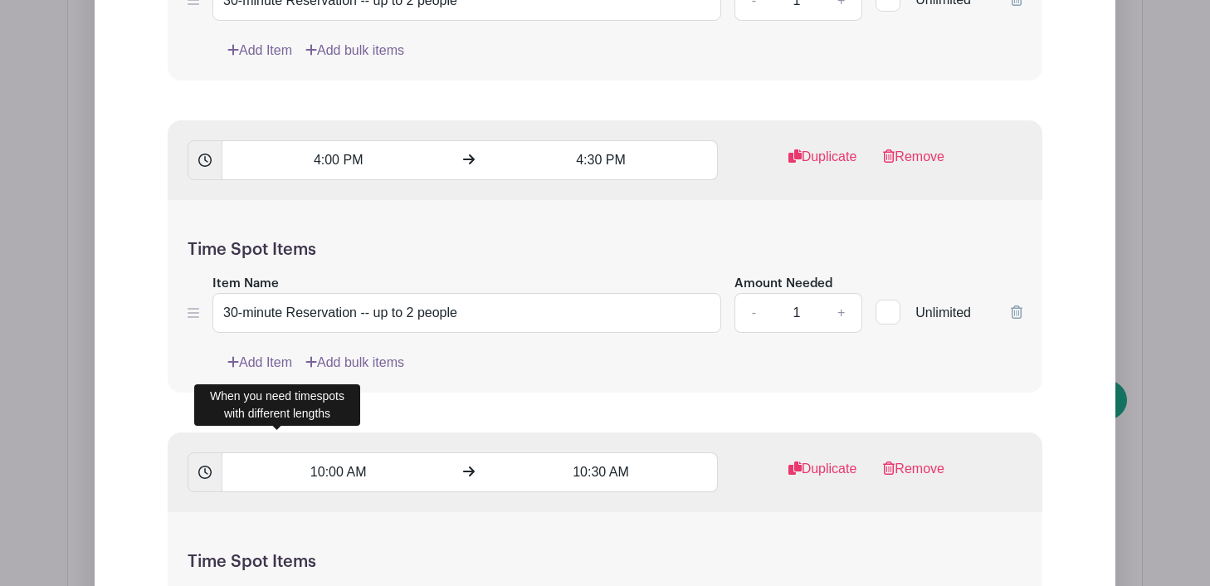
type input "30-minute Reservation -- up to 2 people"
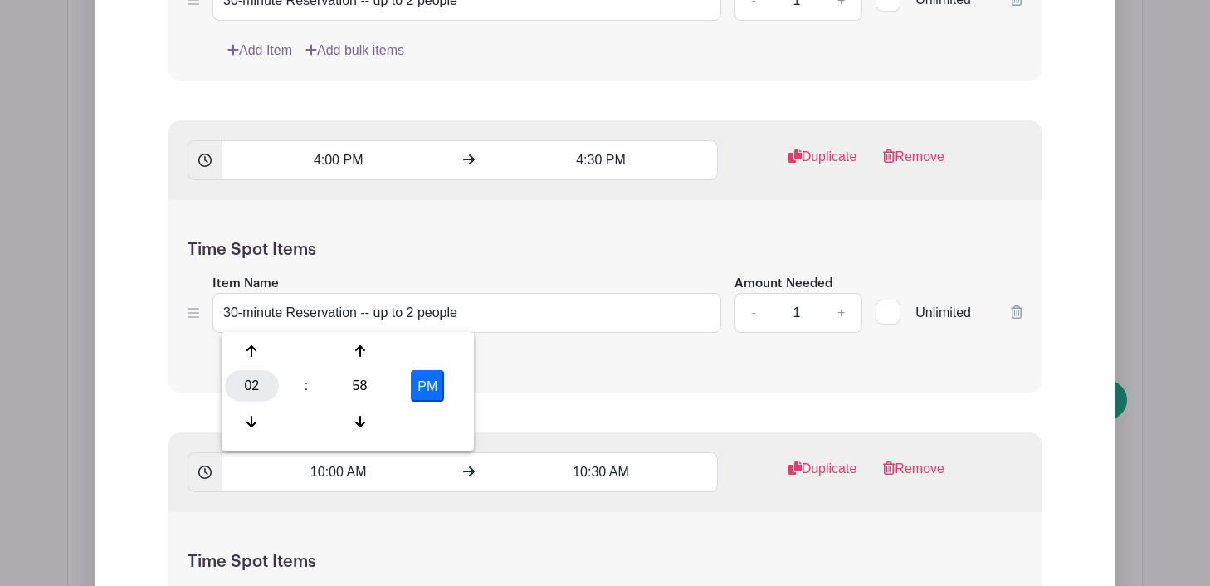
click at [256, 386] on div "02" at bounding box center [252, 386] width 54 height 32
click at [311, 418] on div "09" at bounding box center [314, 422] width 56 height 32
click at [355, 389] on div "58" at bounding box center [360, 386] width 54 height 32
click at [441, 359] on div "15" at bounding box center [437, 351] width 56 height 32
click at [426, 392] on button "PM" at bounding box center [427, 386] width 33 height 32
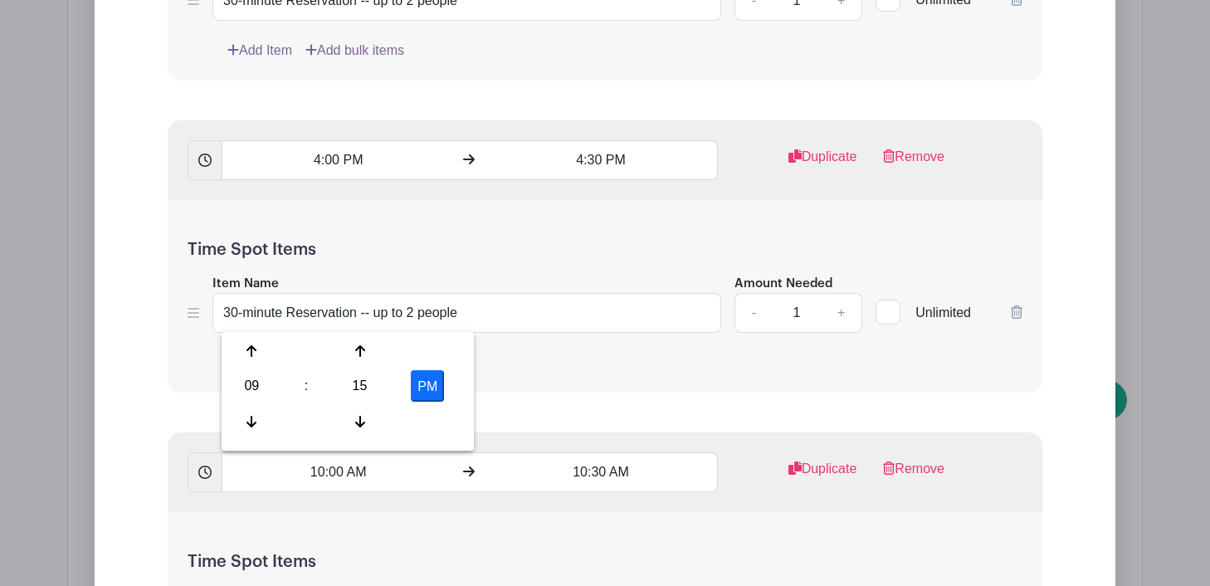
type input "9:15 AM"
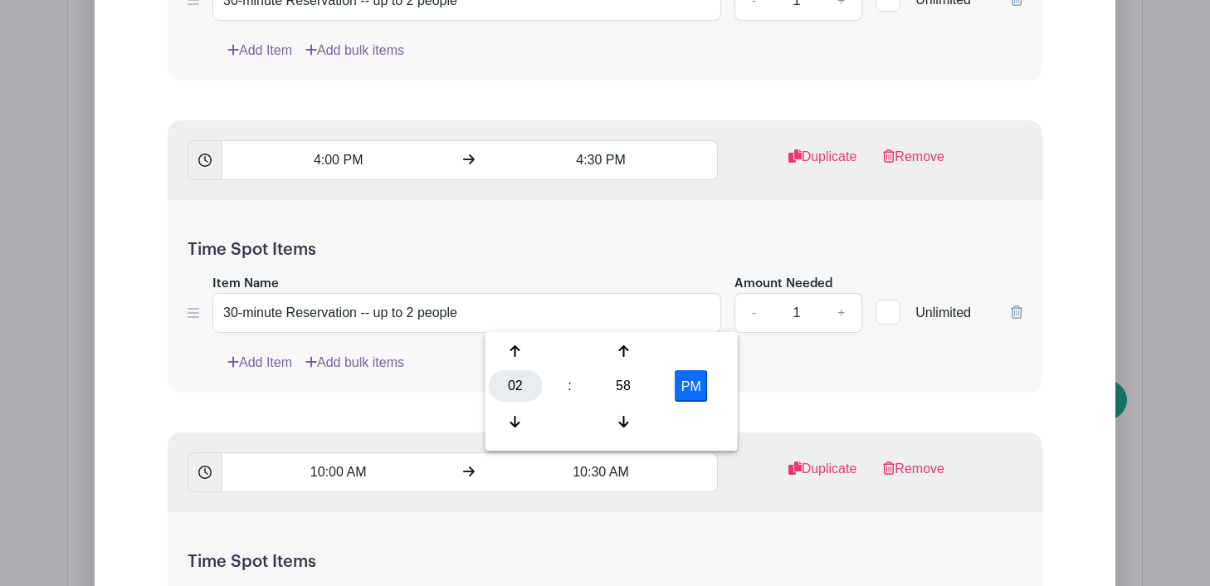
click at [520, 391] on div "02" at bounding box center [516, 386] width 54 height 32
click at [581, 417] on div "09" at bounding box center [578, 422] width 56 height 32
click at [624, 381] on div "58" at bounding box center [624, 386] width 54 height 32
click at [582, 408] on div "45" at bounding box center [578, 422] width 56 height 32
click at [683, 385] on button "PM" at bounding box center [691, 386] width 33 height 32
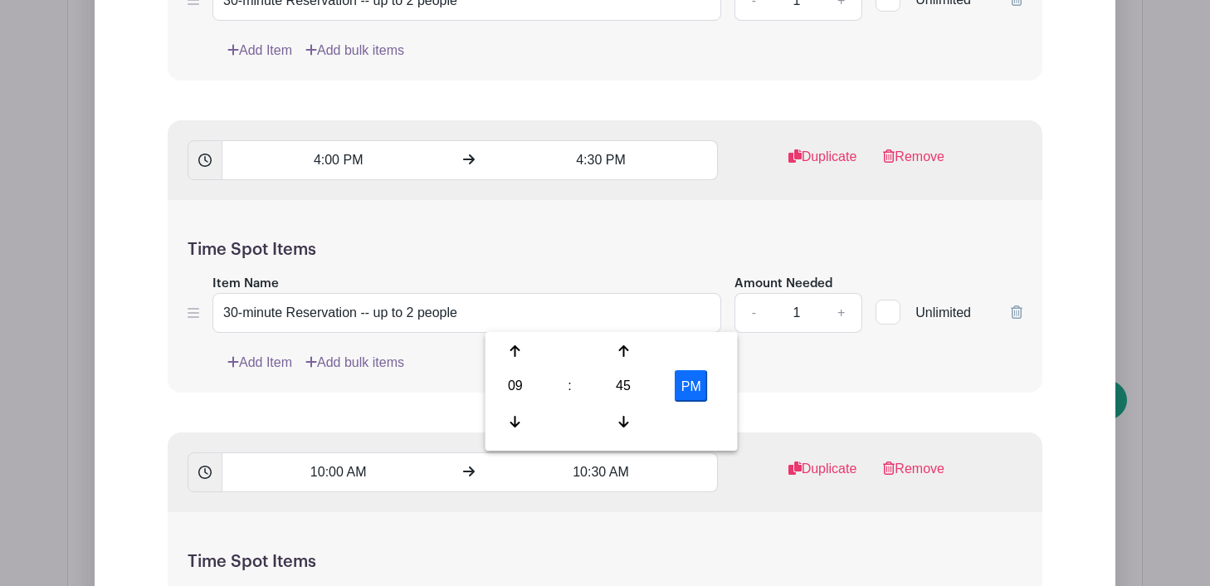
type input "9:45 AM"
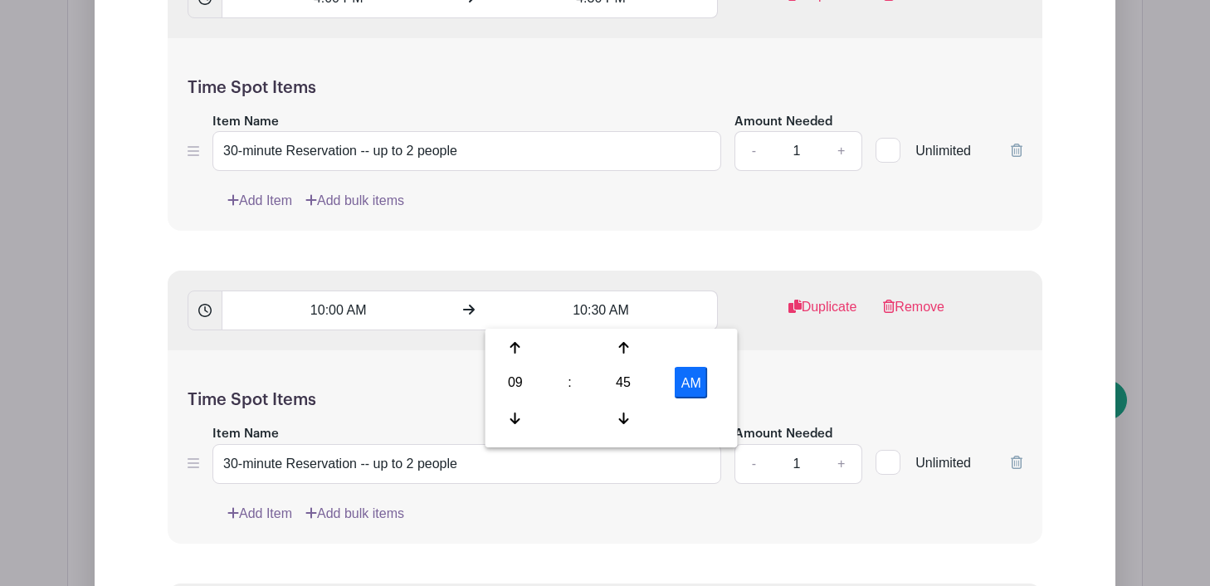
scroll to position [4832, 0]
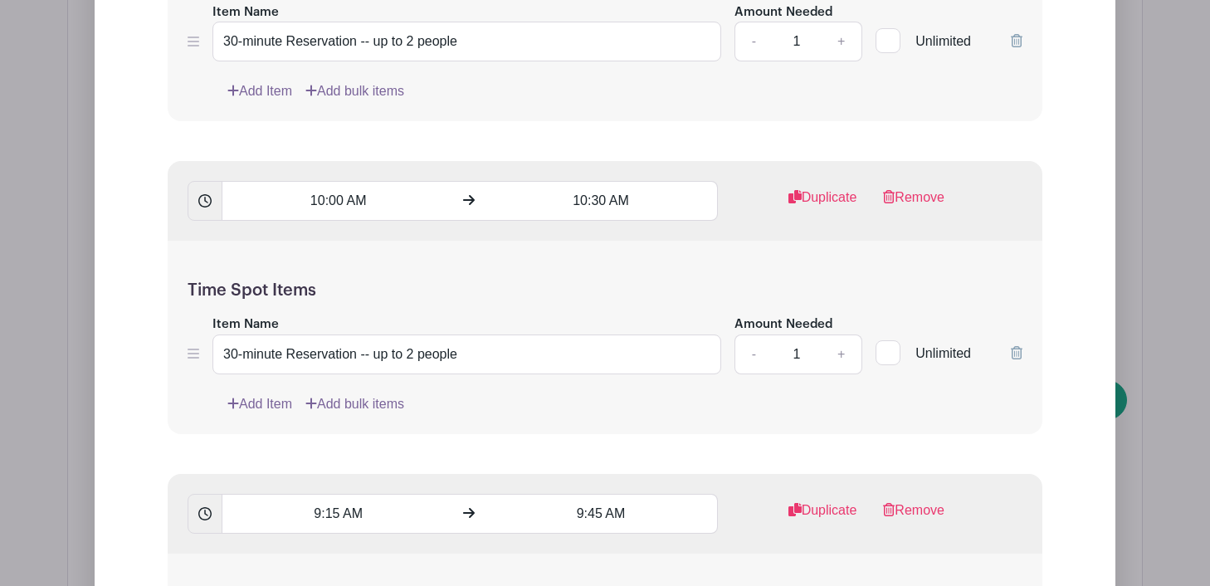
paste input "30-minute Reservation -- up to 2 people"
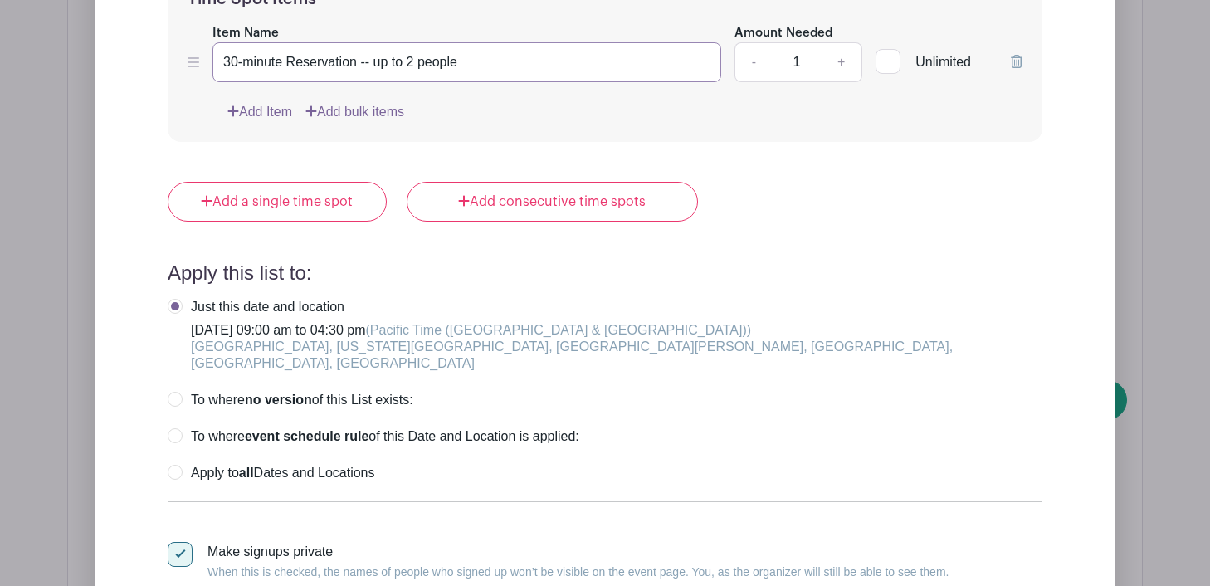
type input "30-minute Reservation -- up to 2 people"
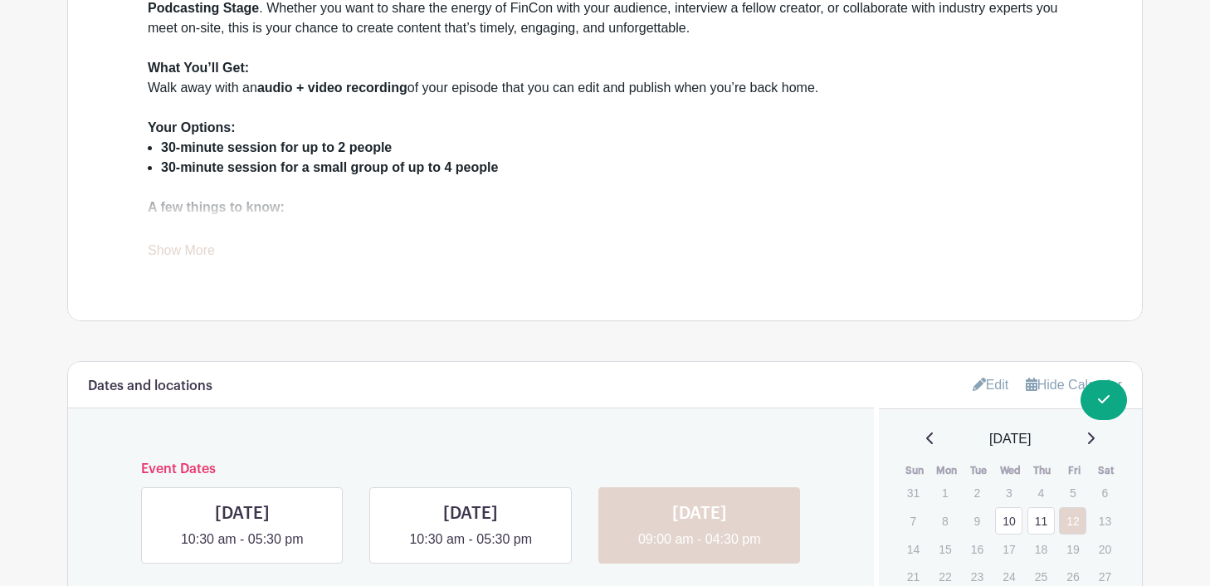
scroll to position [673, 0]
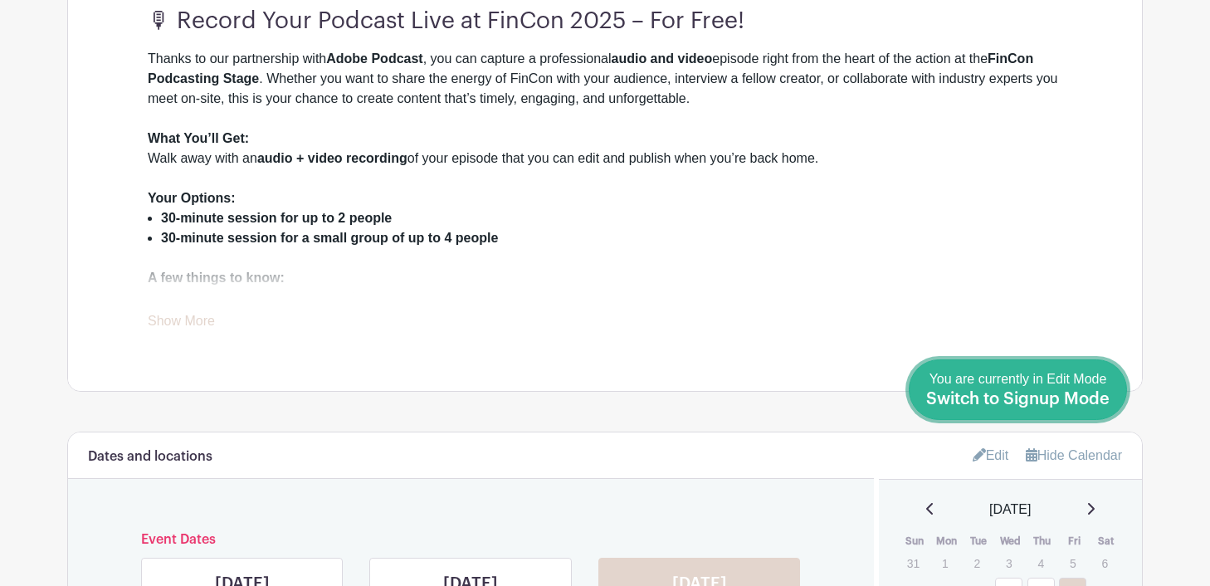
click at [1103, 403] on span "Switch to Signup Mode" at bounding box center [1017, 399] width 183 height 17
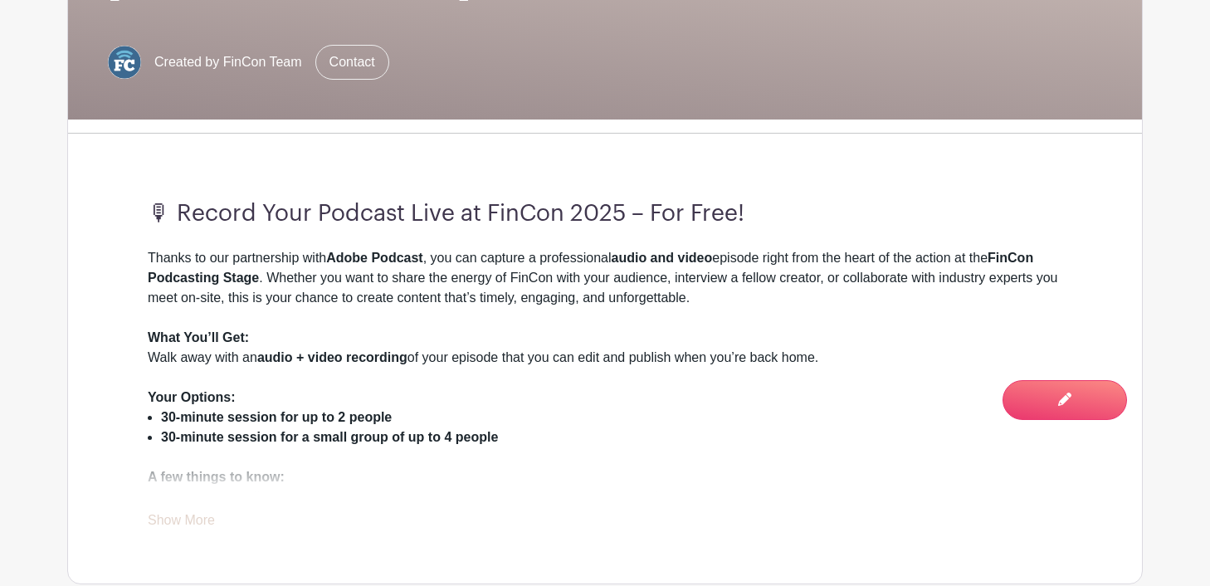
scroll to position [63, 0]
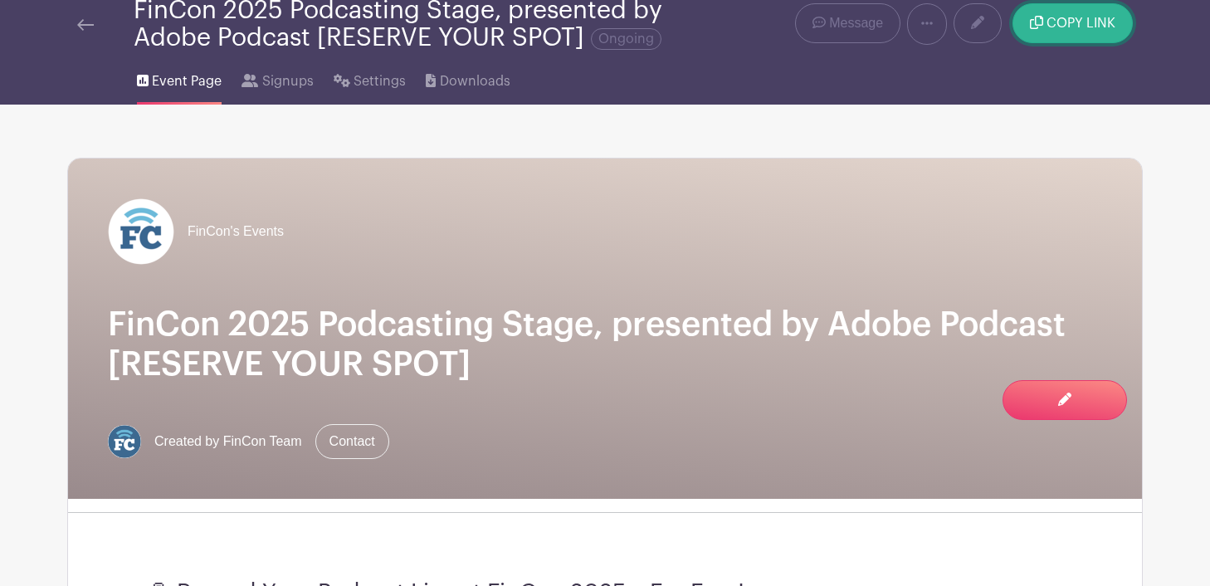
click at [1067, 28] on span "COPY LINK" at bounding box center [1081, 23] width 69 height 13
